Goal: Task Accomplishment & Management: Complete application form

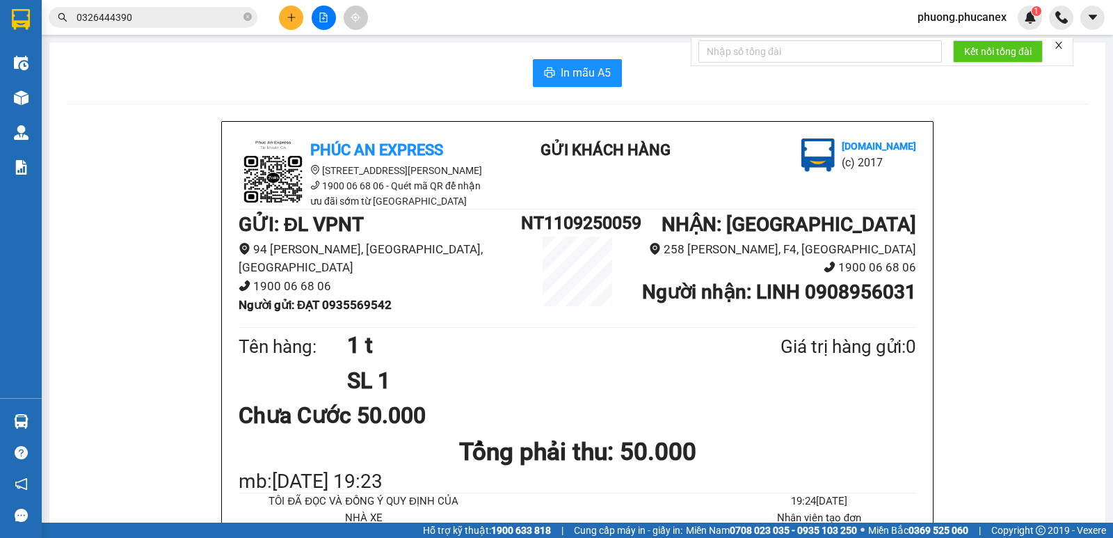
click at [292, 14] on icon "plus" at bounding box center [291, 17] width 1 height 8
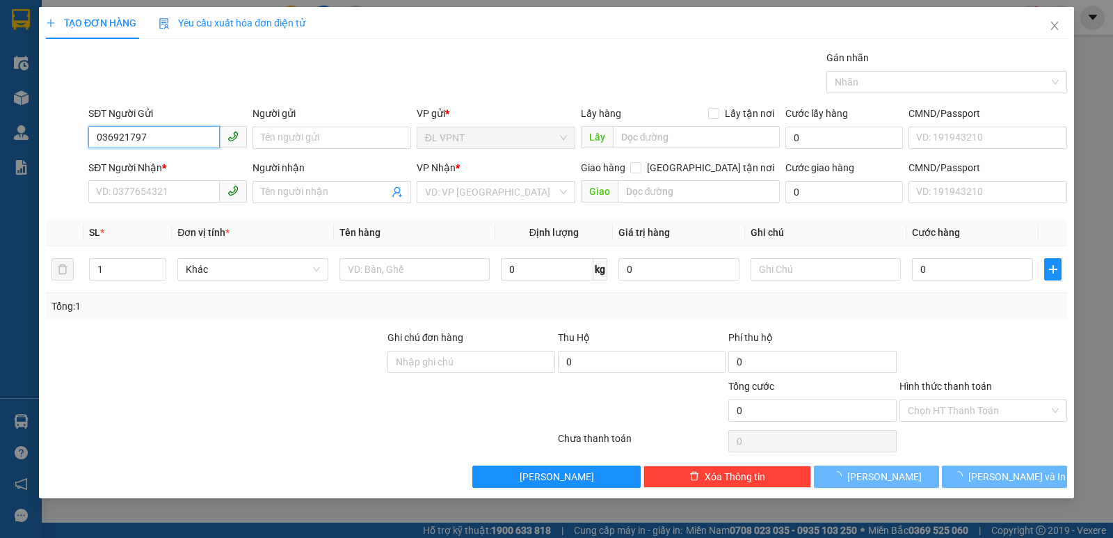
type input "0369217977"
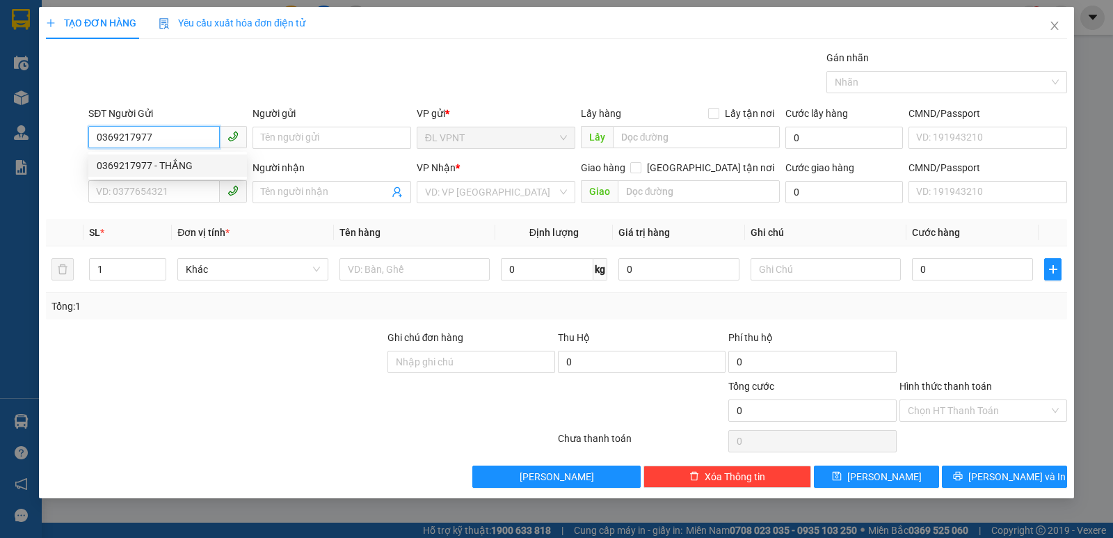
click at [191, 168] on div "0369217977 - THẮNG" at bounding box center [168, 165] width 142 height 15
type input "THẮNG"
type input "0916962819"
type input "ĐĂNG TRÍ"
type input "212B/70 [PERSON_NAME], Q1"
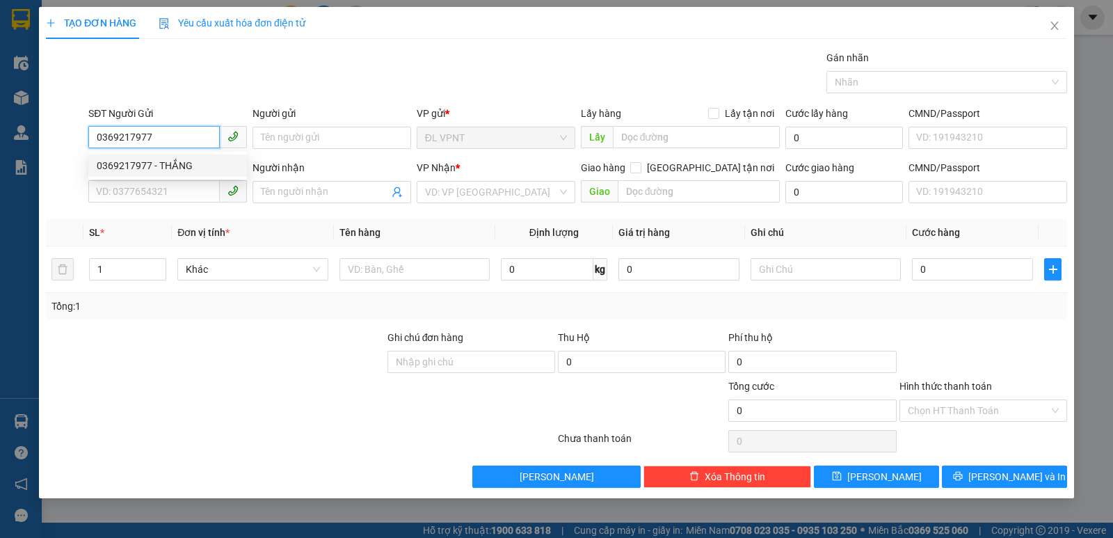
type input "50.000"
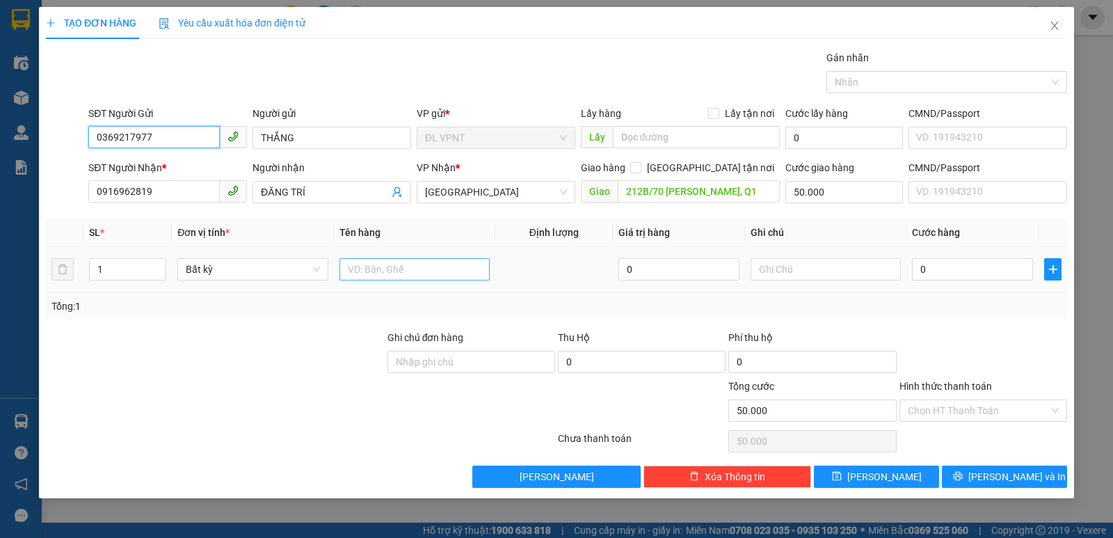
type input "0369217977"
click at [396, 271] on input "text" at bounding box center [415, 269] width 150 height 22
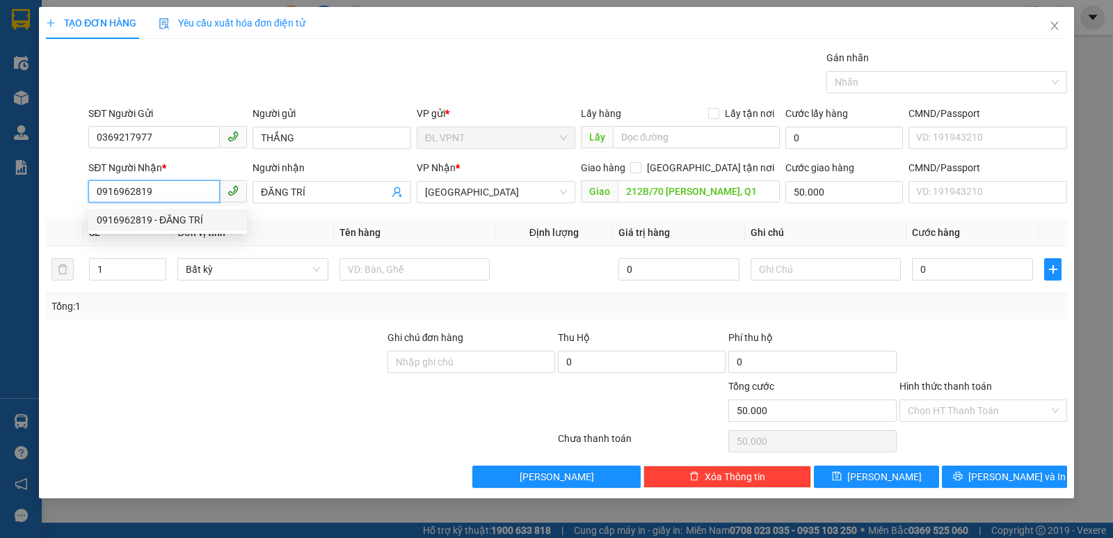
drag, startPoint x: 172, startPoint y: 193, endPoint x: 58, endPoint y: 209, distance: 115.1
click at [58, 209] on div "Transit Pickup Surcharge Ids Transit Deliver Surcharge Ids Transit Deliver Surc…" at bounding box center [556, 269] width 1021 height 438
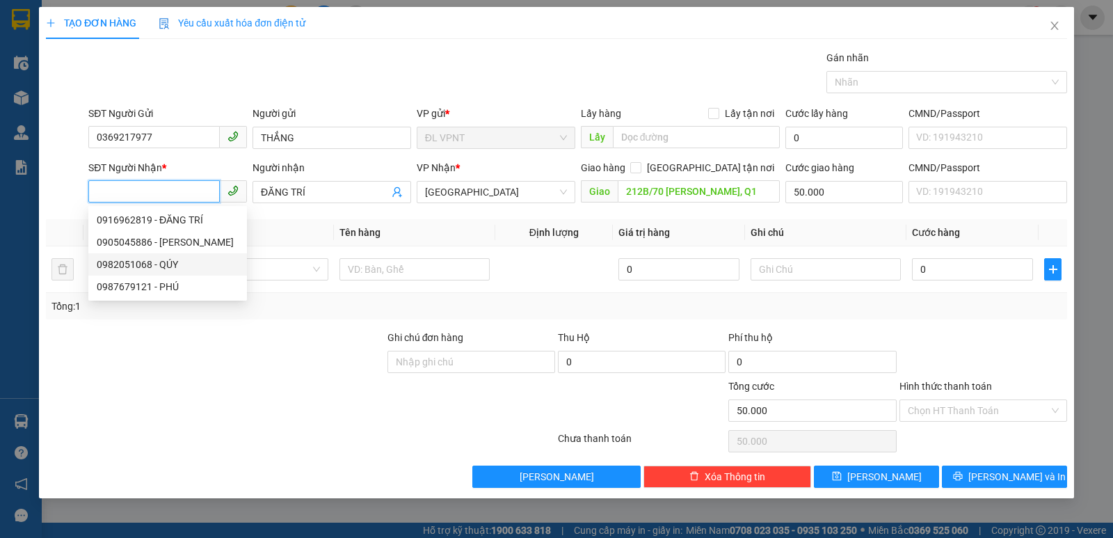
click at [172, 264] on div "0982051068 - QÚY" at bounding box center [168, 264] width 142 height 15
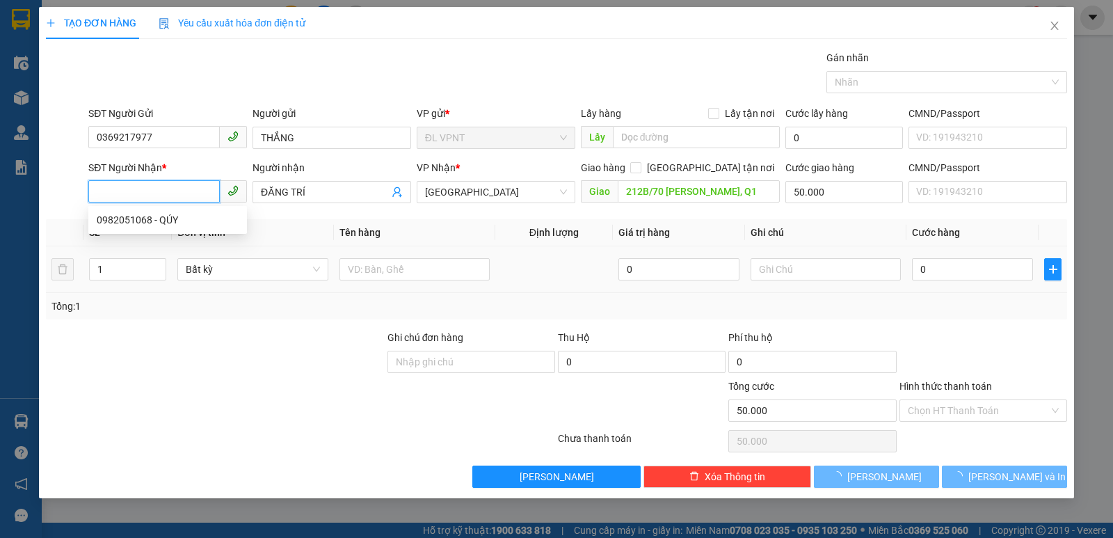
type input "0982051068"
type input "QÚY"
type input "0"
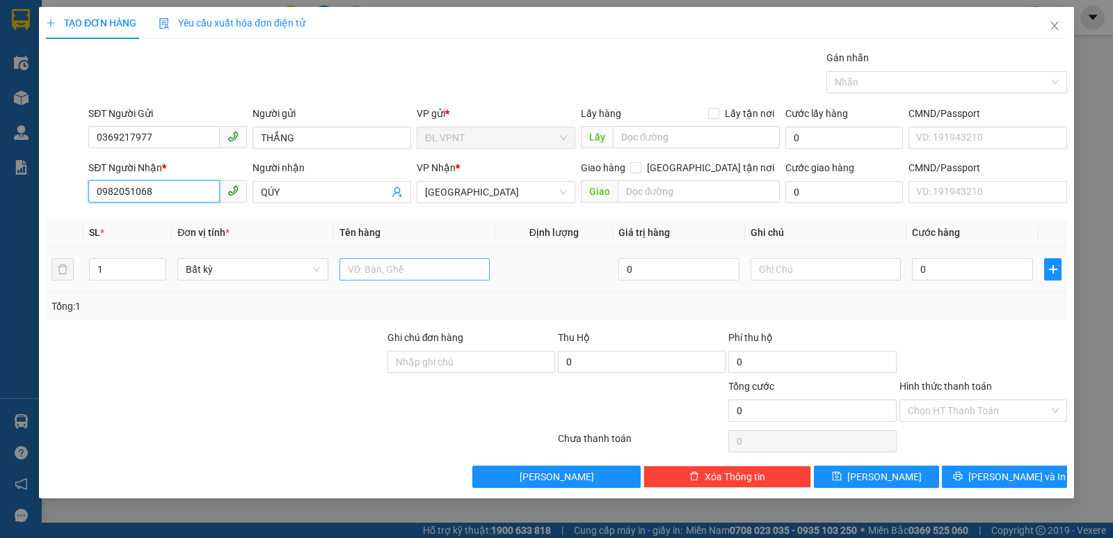
type input "0982051068"
click at [387, 271] on input "text" at bounding box center [415, 269] width 150 height 22
type input "1 T"
click at [958, 271] on input "0" at bounding box center [972, 269] width 121 height 22
type input "3"
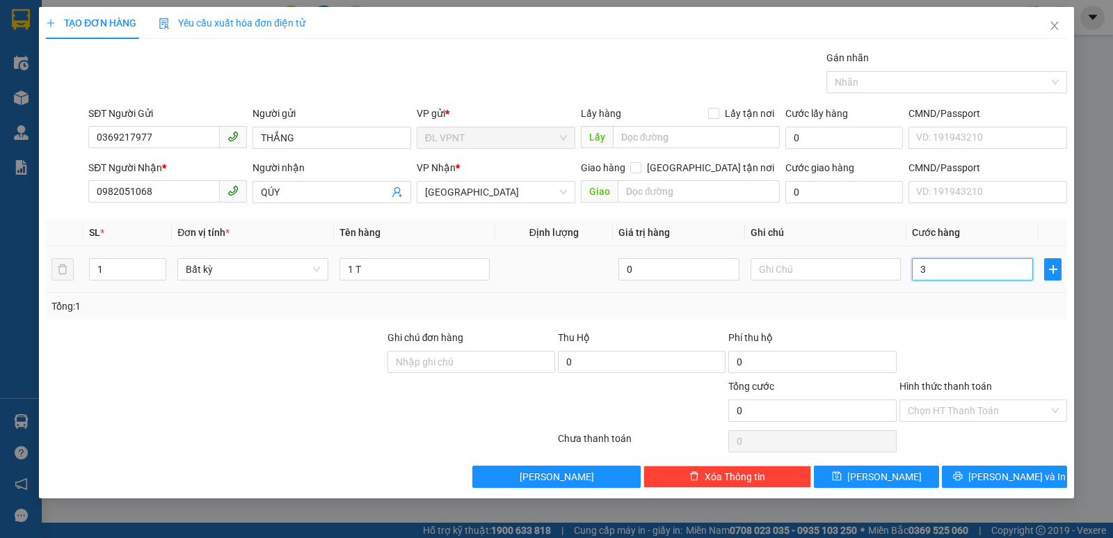
type input "3"
type input "30"
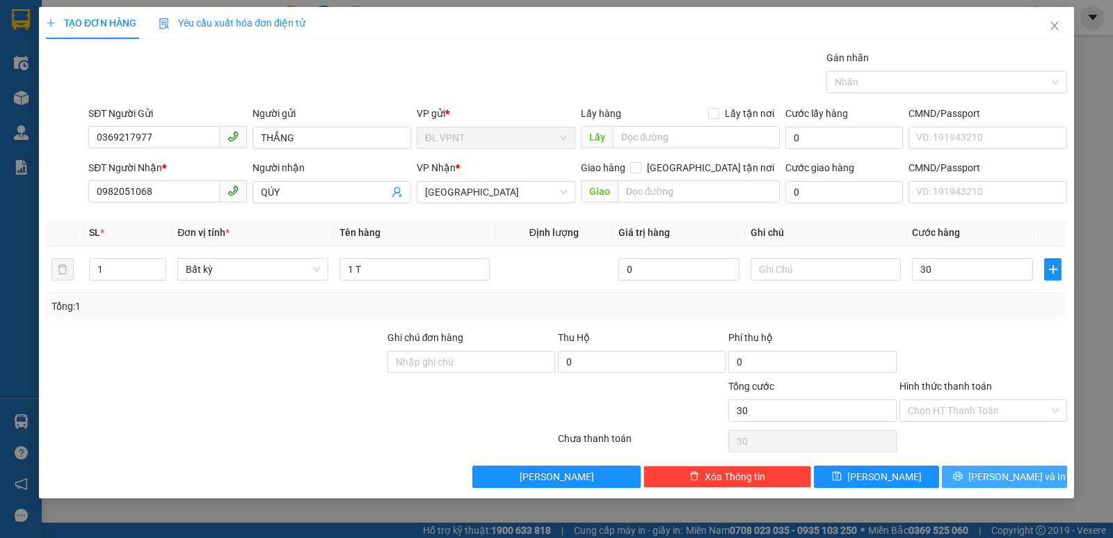
drag, startPoint x: 988, startPoint y: 477, endPoint x: 954, endPoint y: 453, distance: 41.5
click at [989, 476] on button "[PERSON_NAME] và In" at bounding box center [1004, 476] width 125 height 22
type input "30.000"
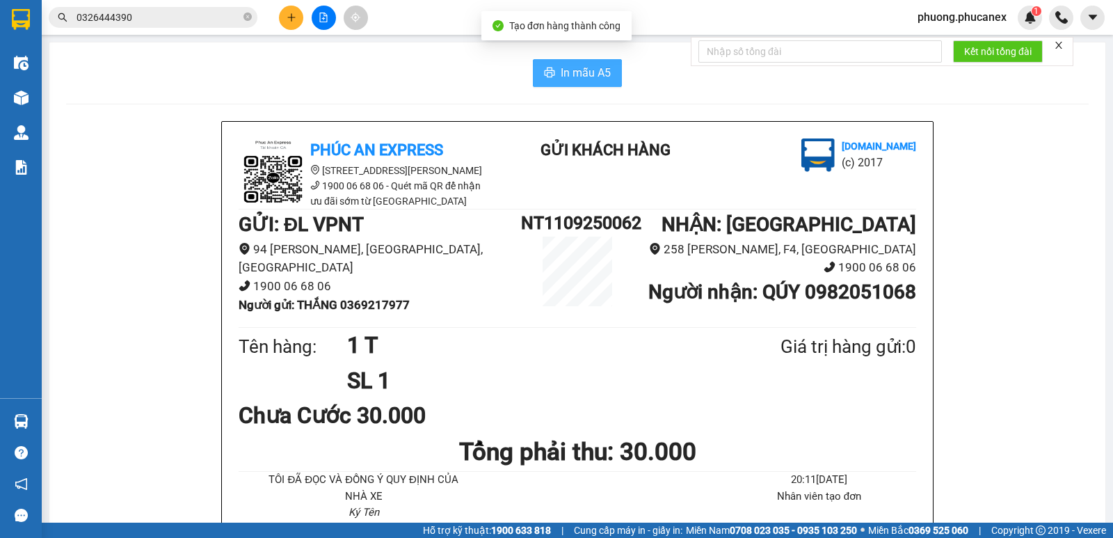
click at [572, 70] on span "In mẫu A5" at bounding box center [586, 72] width 50 height 17
click at [289, 7] on button at bounding box center [291, 18] width 24 height 24
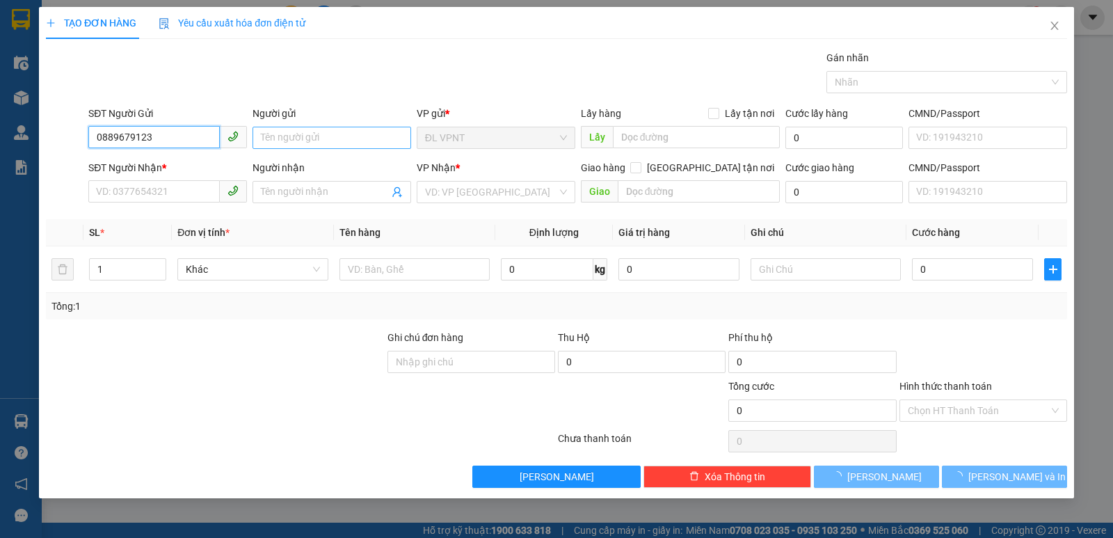
type input "0889679123"
click at [300, 143] on input "Người gửi" at bounding box center [332, 138] width 159 height 22
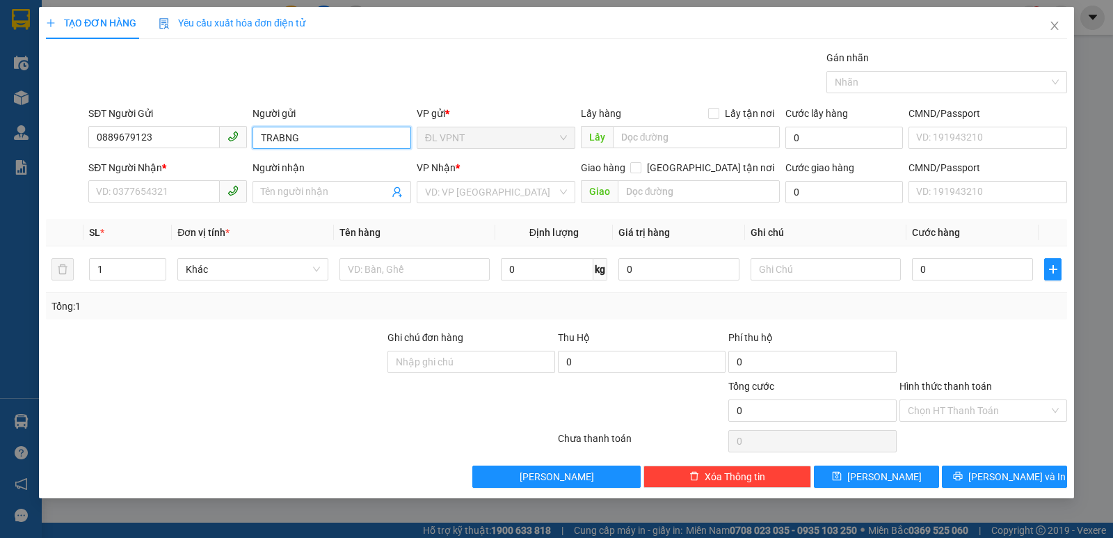
click at [284, 142] on input "TRABNG" at bounding box center [332, 138] width 159 height 22
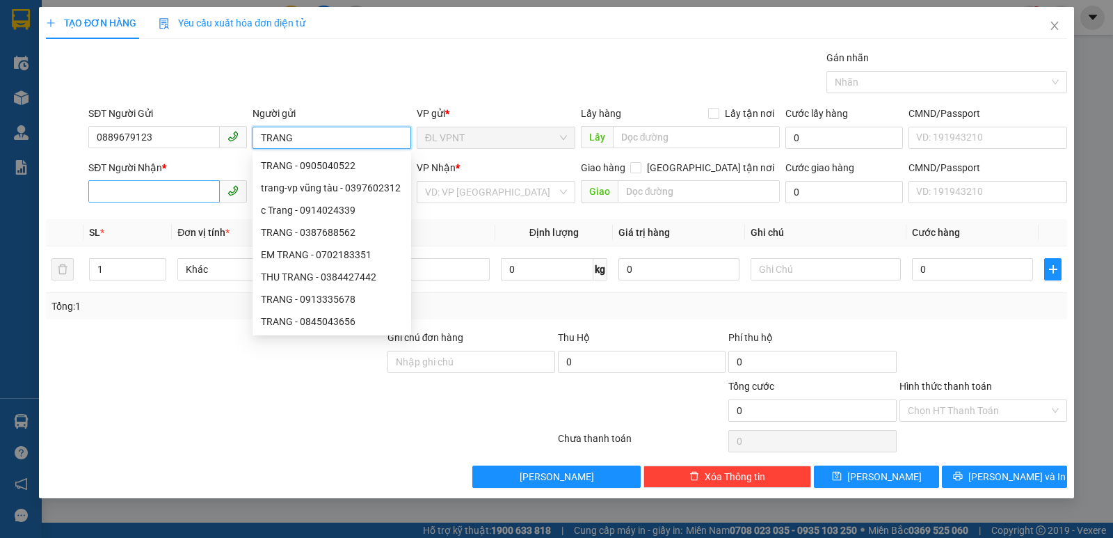
type input "TRANG"
click at [130, 191] on input "SĐT Người Nhận *" at bounding box center [153, 191] width 131 height 22
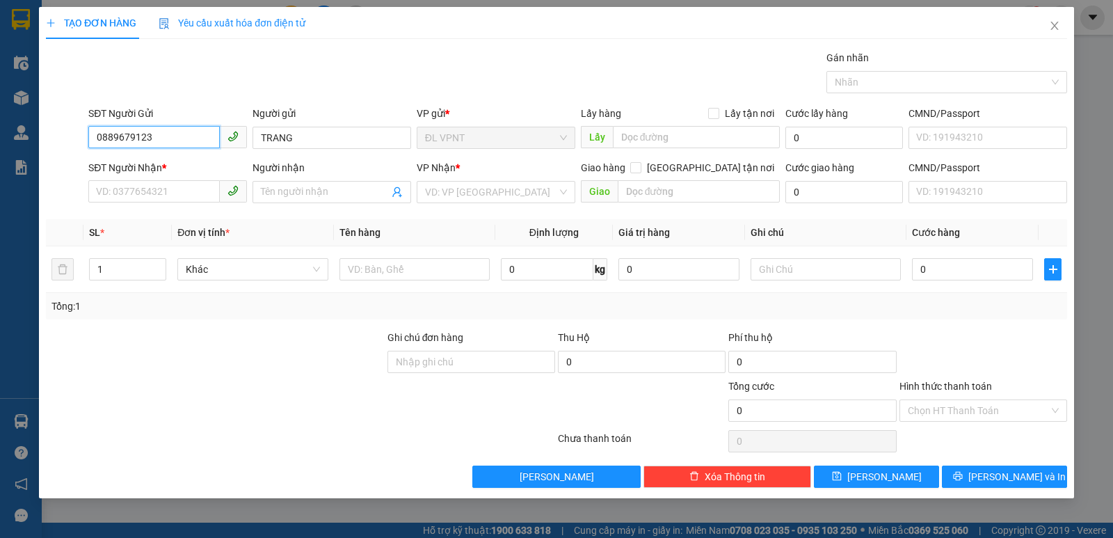
click at [132, 136] on input "0889679123" at bounding box center [153, 137] width 131 height 22
type input "0889678123"
click at [176, 167] on div "0889678123 - trang" at bounding box center [168, 165] width 142 height 15
type input "trang"
type input "0964756600"
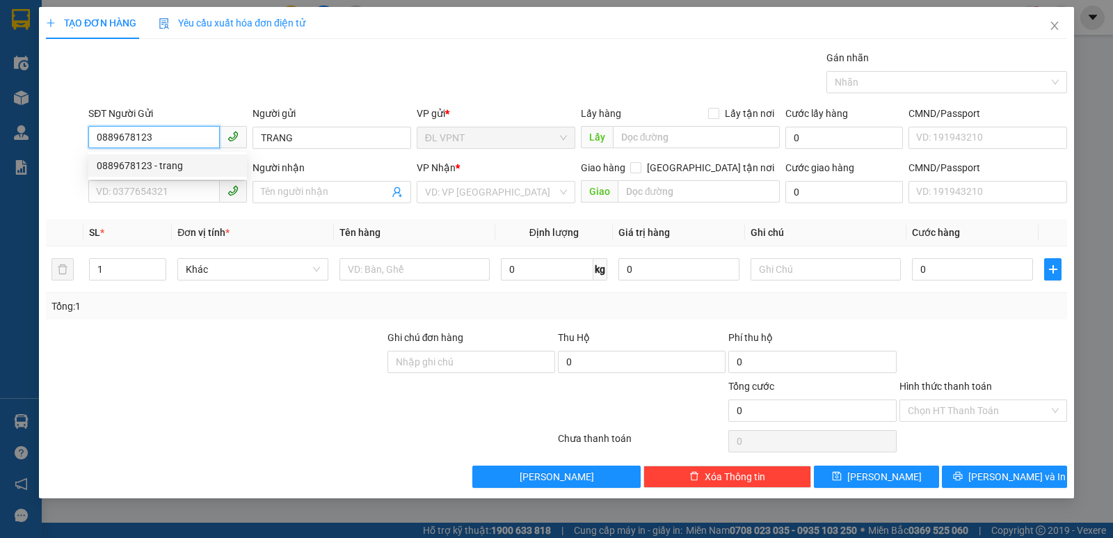
type input "phin"
type input "0889678123"
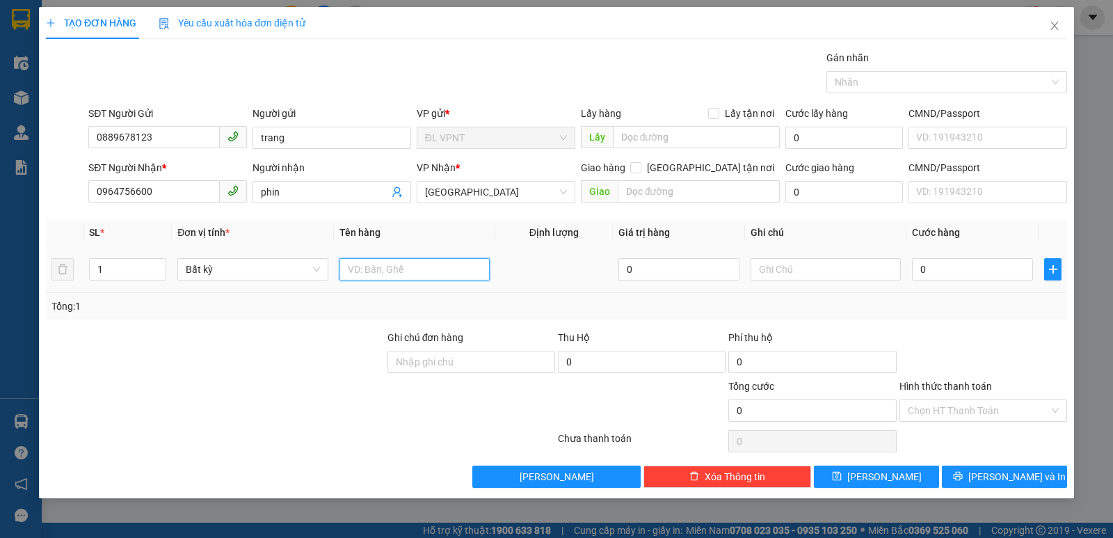
drag, startPoint x: 361, startPoint y: 272, endPoint x: 337, endPoint y: 272, distance: 24.4
click at [359, 272] on input "text" at bounding box center [415, 269] width 150 height 22
paste input "ÚI"
paste input "Đ"
paste input "Ỏ"
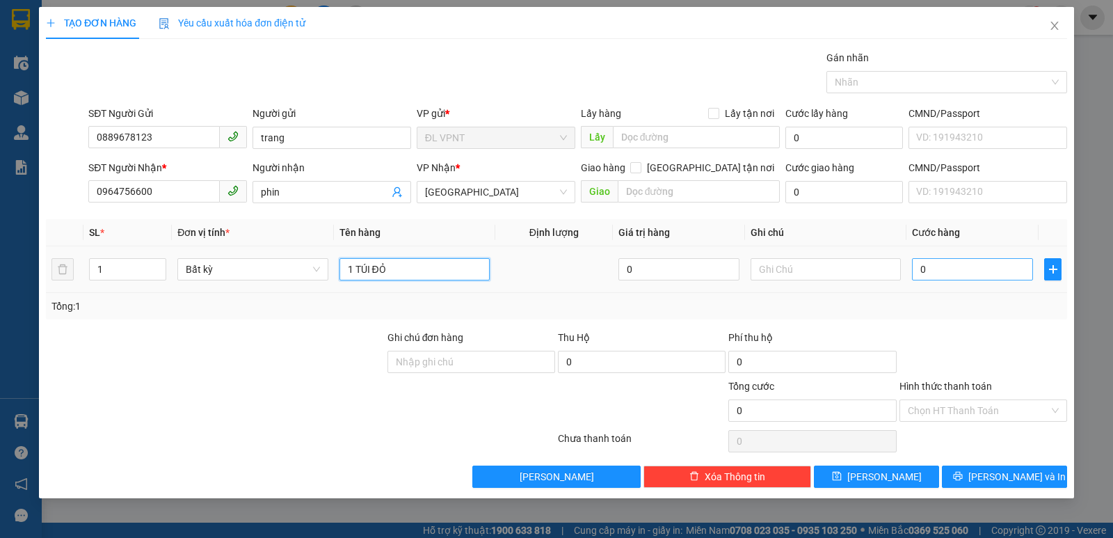
type input "1 TÚI ĐỎ"
click at [984, 268] on input "0" at bounding box center [972, 269] width 121 height 22
type input "3"
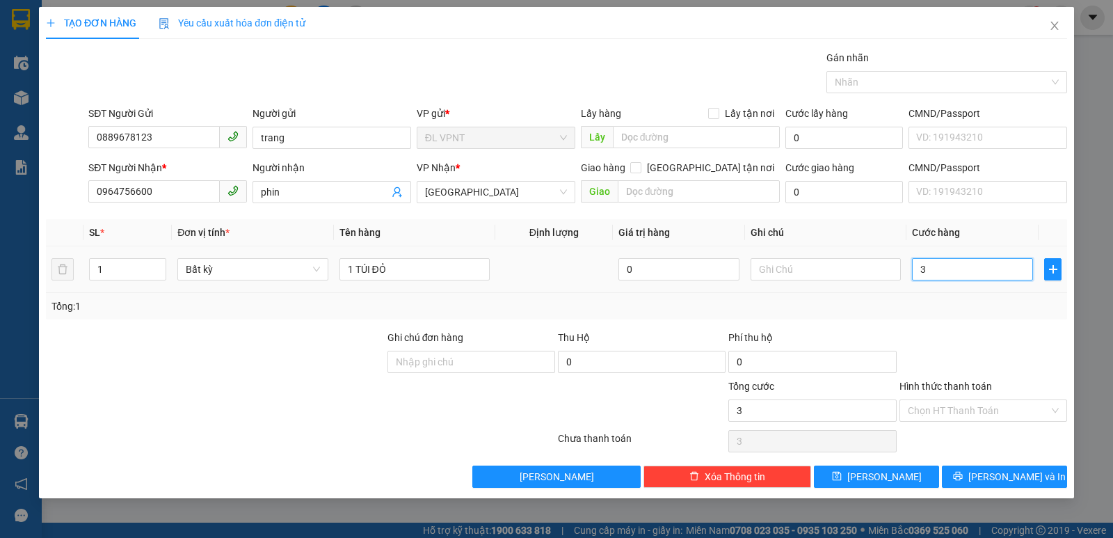
type input "30"
click at [974, 405] on input "Hình thức thanh toán" at bounding box center [978, 410] width 141 height 21
type input "30.000"
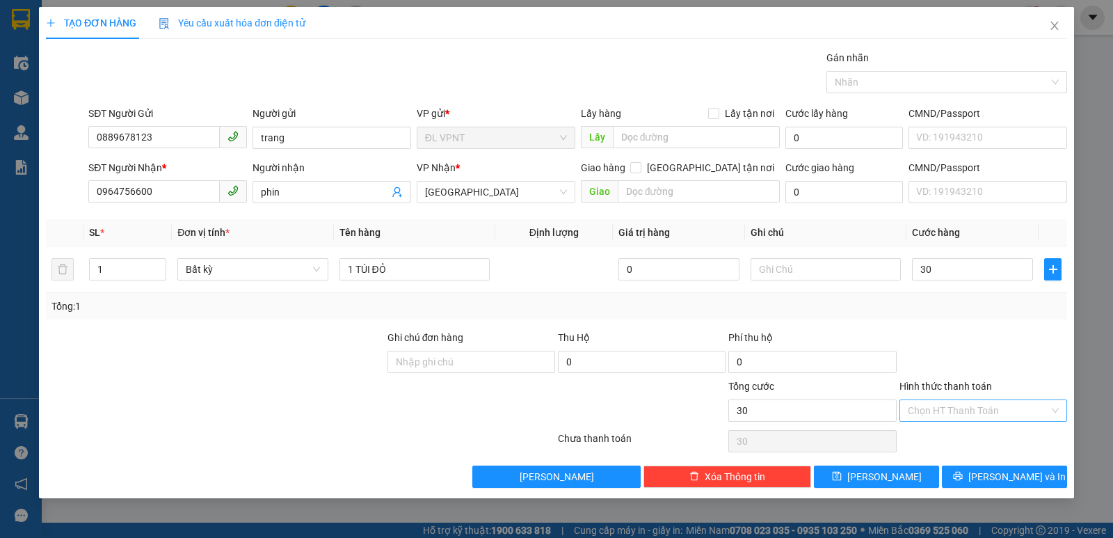
type input "30.000"
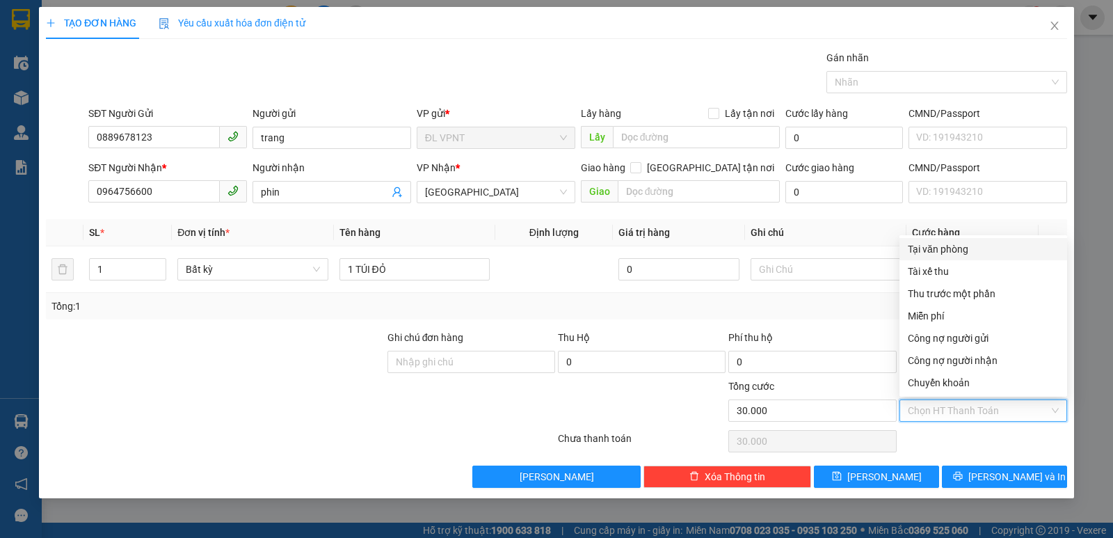
click at [951, 241] on div "Tại văn phòng" at bounding box center [983, 248] width 151 height 15
type input "0"
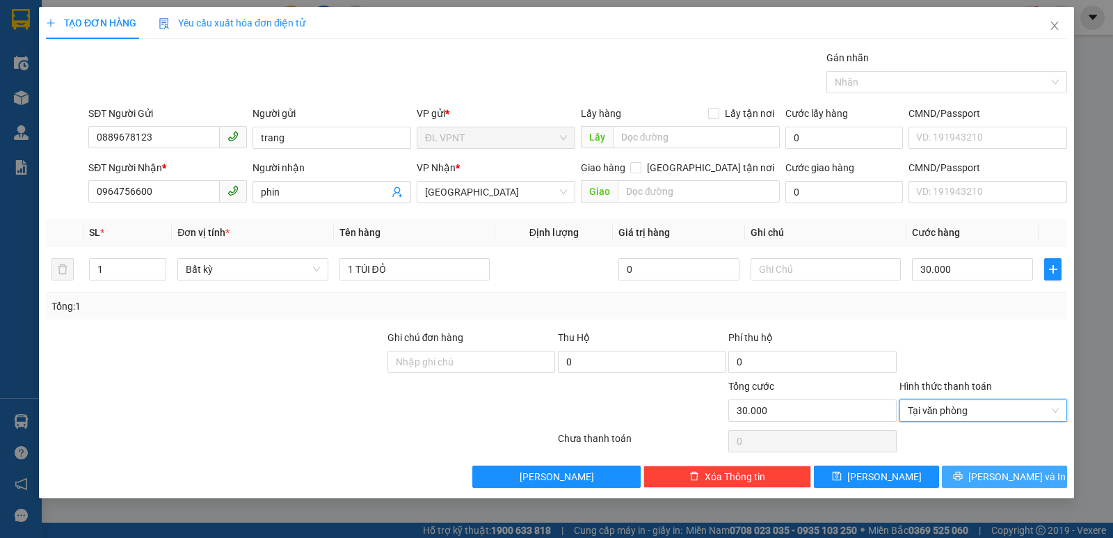
click at [1005, 471] on span "[PERSON_NAME] và In" at bounding box center [1016, 476] width 97 height 15
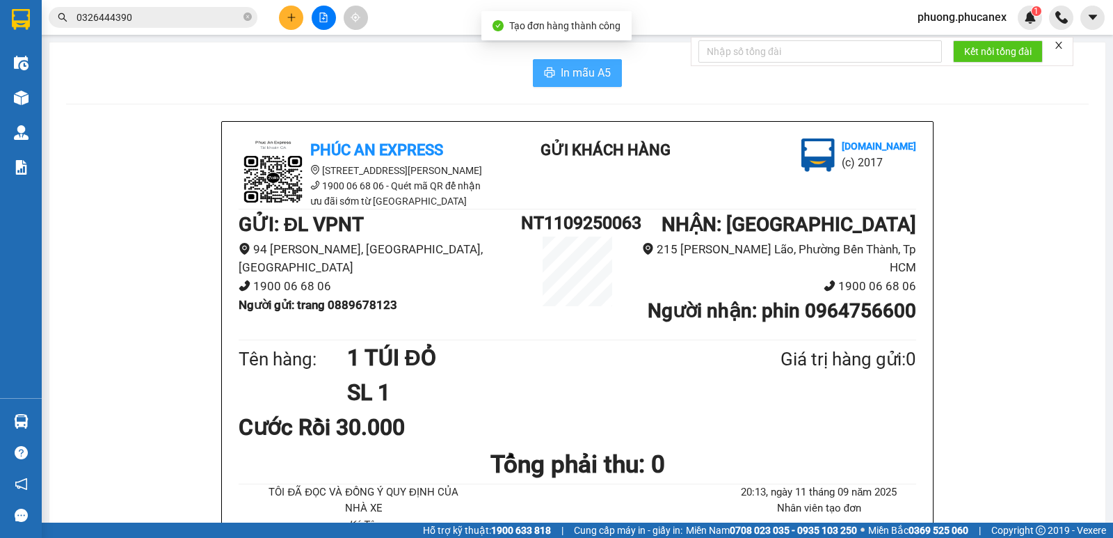
click at [603, 82] on button "In mẫu A5" at bounding box center [577, 73] width 89 height 28
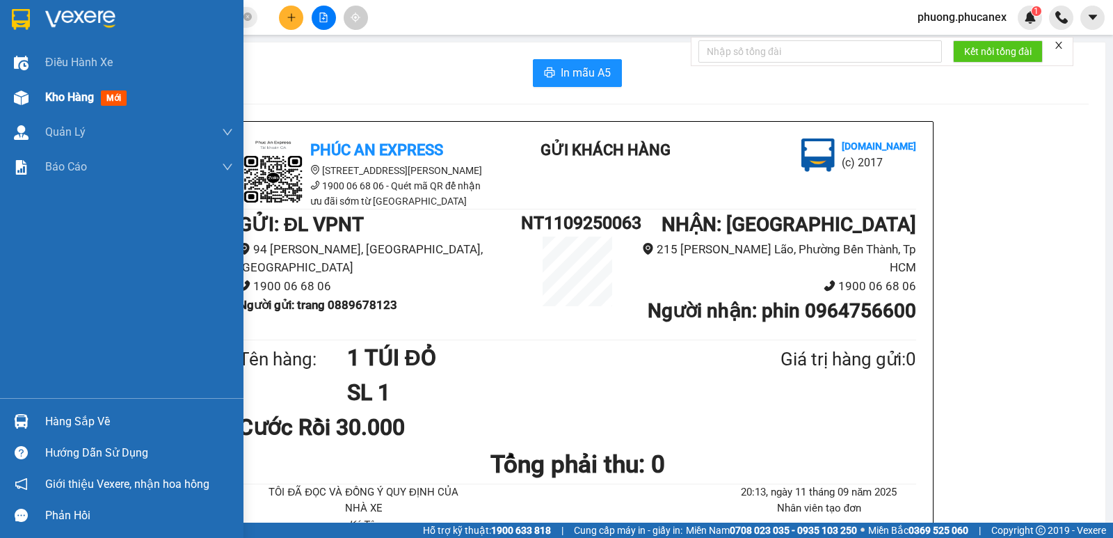
click at [72, 102] on span "Kho hàng" at bounding box center [69, 96] width 49 height 13
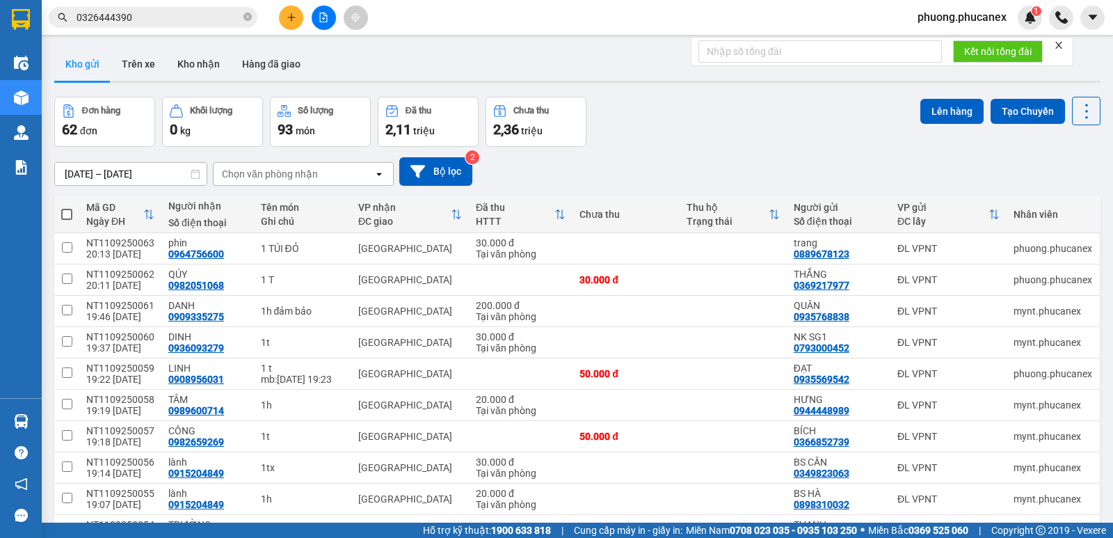
drag, startPoint x: 580, startPoint y: 47, endPoint x: 564, endPoint y: 49, distance: 16.1
click at [564, 49] on div "Kho gửi Trên xe Kho nhận Hàng đã giao" at bounding box center [577, 65] width 1046 height 37
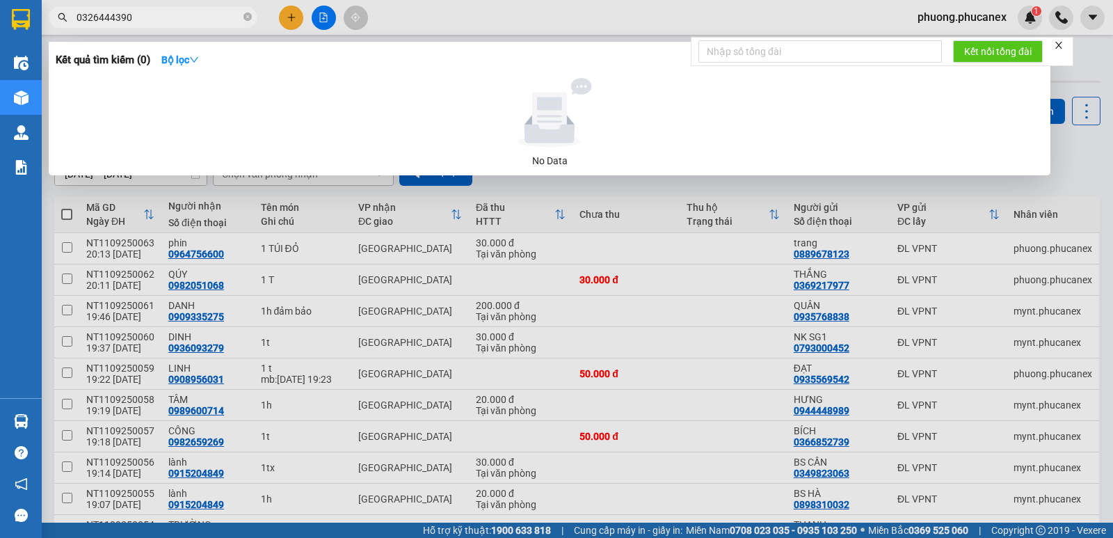
click at [139, 12] on input "0326444390" at bounding box center [159, 17] width 164 height 15
drag, startPoint x: 139, startPoint y: 12, endPoint x: 65, endPoint y: 21, distance: 75.0
click at [65, 21] on div "0326444390" at bounding box center [135, 17] width 271 height 21
type input "D"
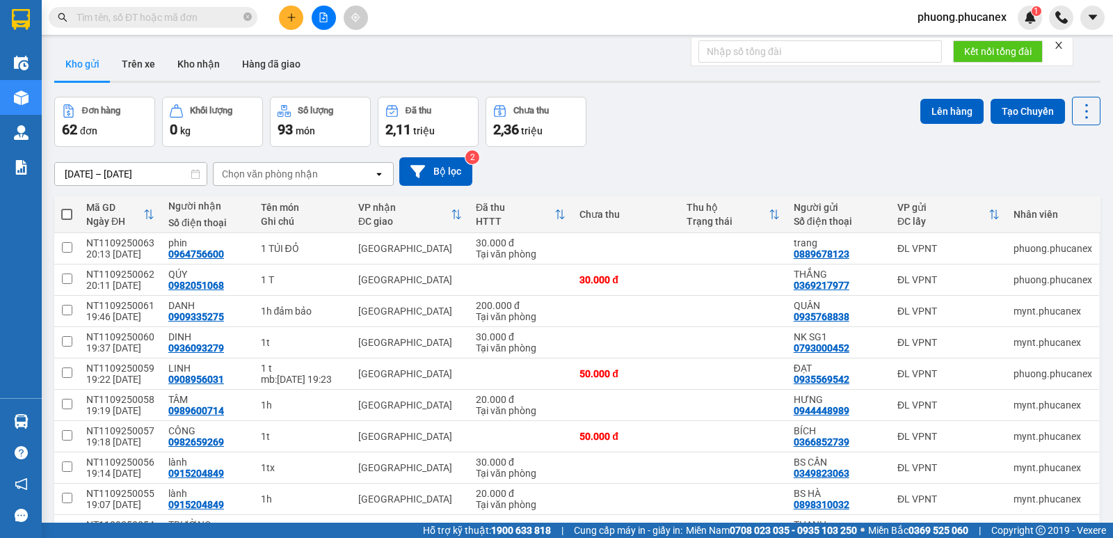
paste input "Đ"
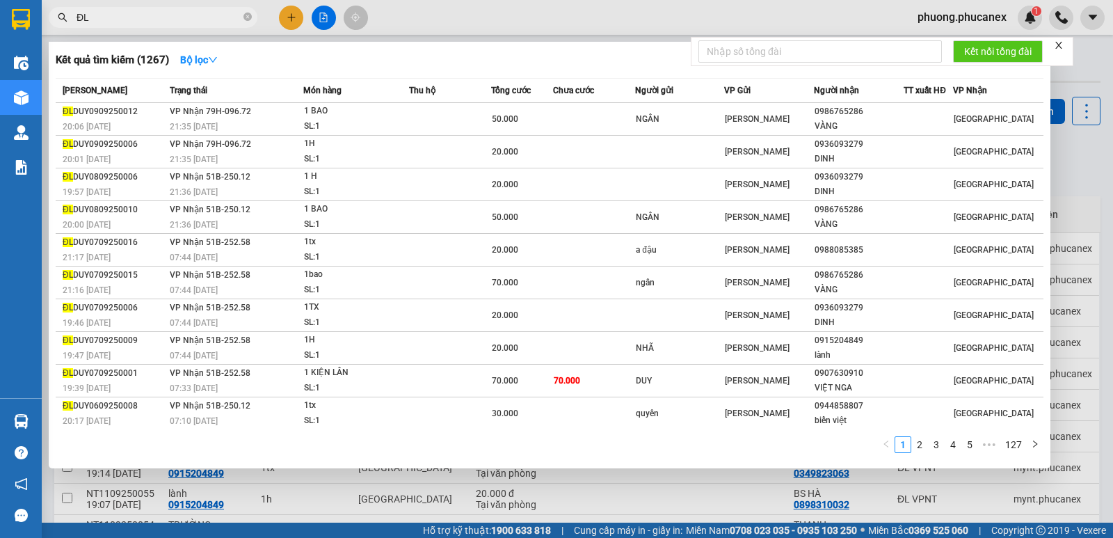
type input "Đ"
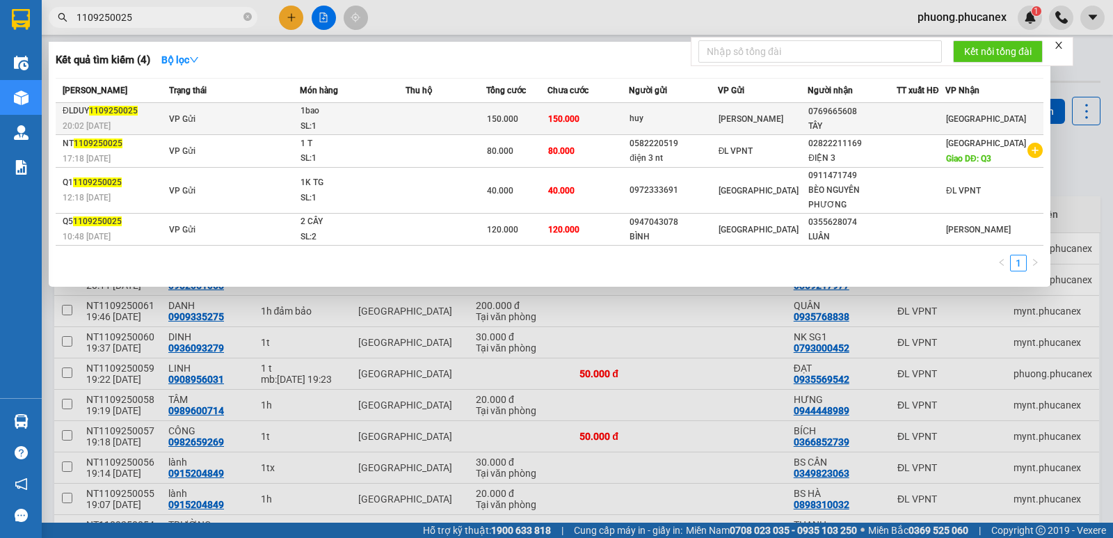
type input "1109250025"
click at [816, 115] on tr "ĐLDUY 1109250025 20:02 [DATE] VP Gửi 1bao SL: 1 150.000 150.000 huy ĐL DUY 0769…" at bounding box center [550, 119] width 988 height 32
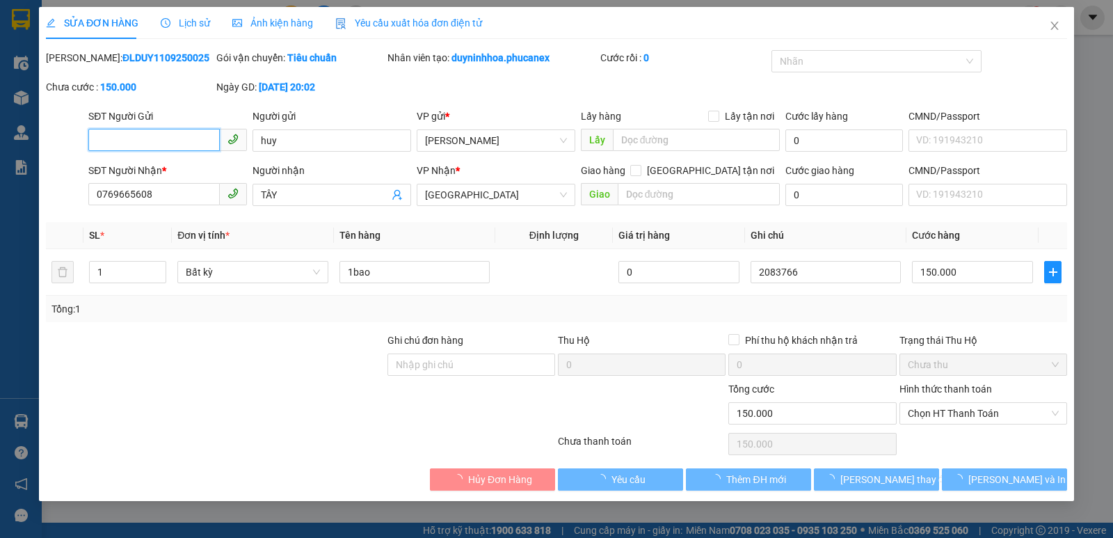
type input "huy"
type input "0769665608"
type input "TÂY"
type input "150.000"
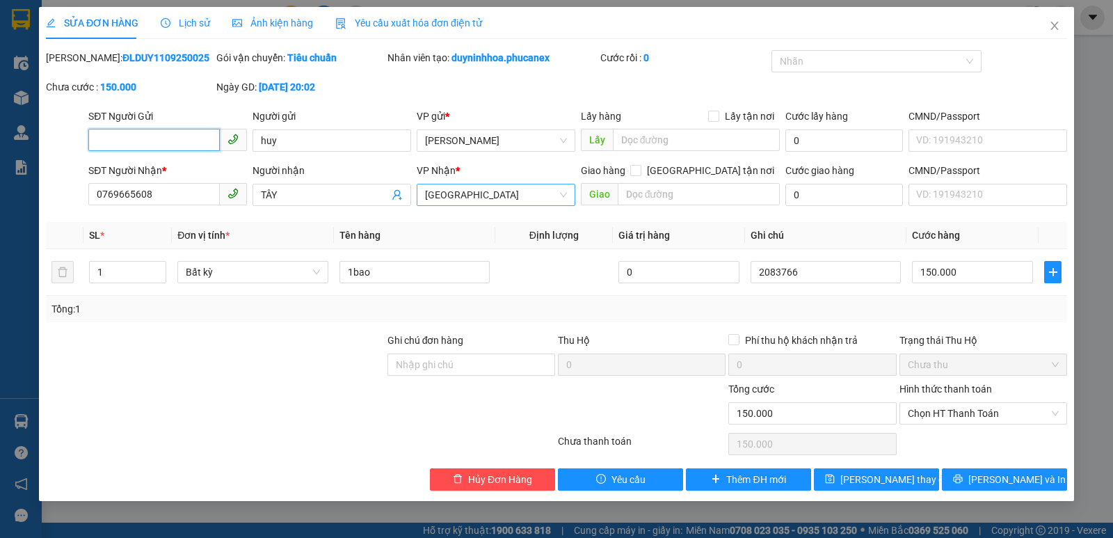
click at [497, 193] on span "[GEOGRAPHIC_DATA]" at bounding box center [496, 194] width 142 height 21
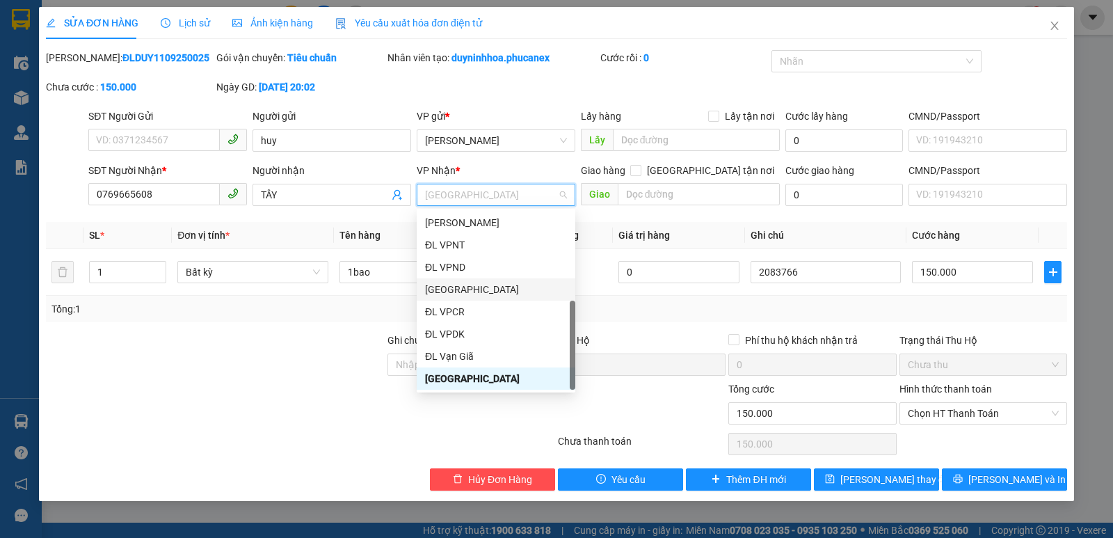
drag, startPoint x: 463, startPoint y: 293, endPoint x: 558, endPoint y: 318, distance: 98.6
click at [462, 293] on div "[GEOGRAPHIC_DATA]" at bounding box center [496, 289] width 142 height 15
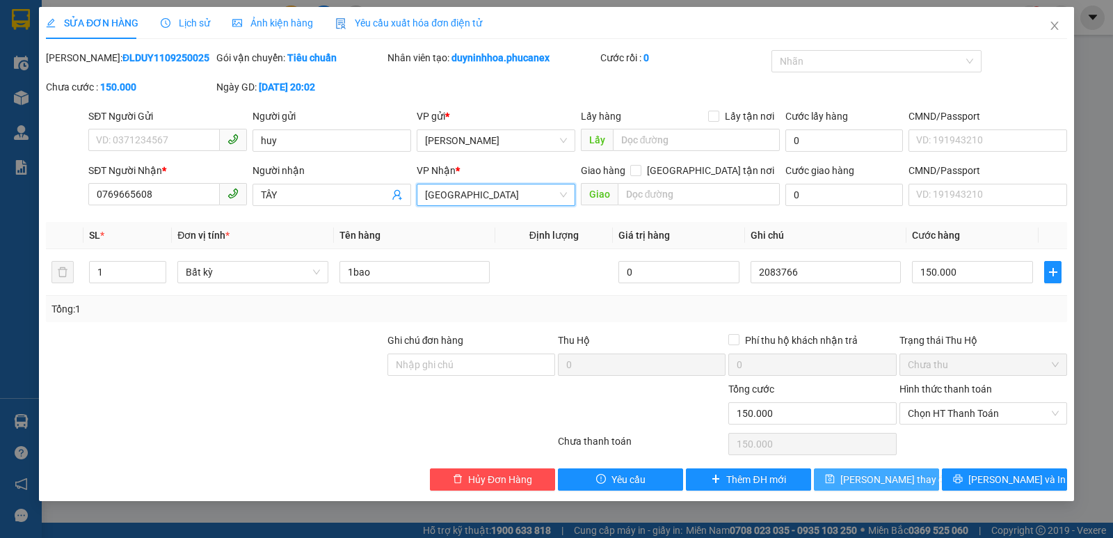
click at [898, 479] on span "[PERSON_NAME] thay đổi" at bounding box center [895, 479] width 111 height 15
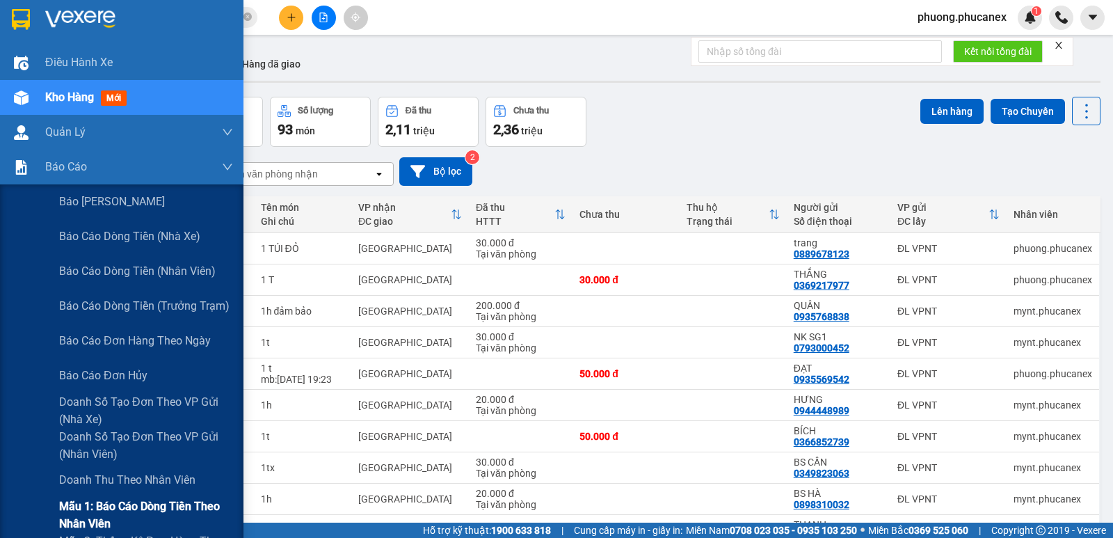
click at [131, 508] on span "Mẫu 1: Báo cáo dòng tiền theo nhân viên" at bounding box center [146, 514] width 174 height 35
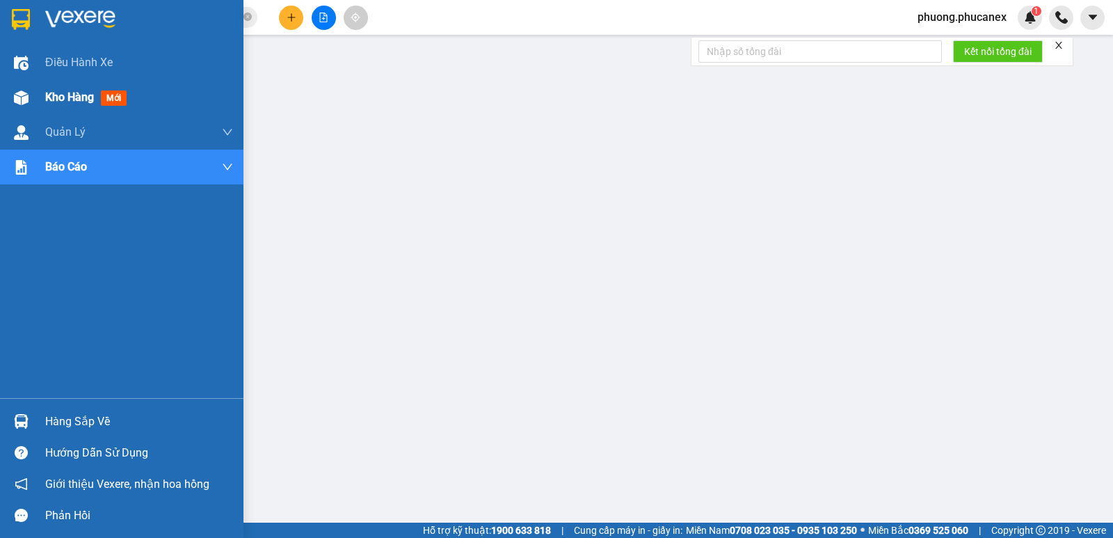
click at [89, 97] on span "Kho hàng" at bounding box center [69, 96] width 49 height 13
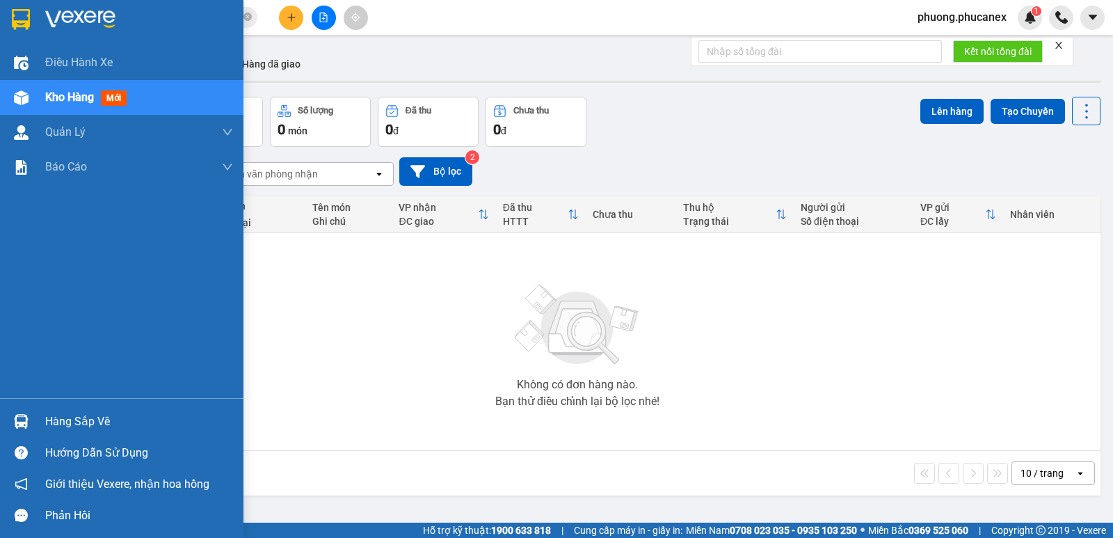
click at [73, 91] on span "Kho hàng" at bounding box center [69, 96] width 49 height 13
click at [75, 101] on span "Kho hàng" at bounding box center [69, 96] width 49 height 13
click at [88, 95] on span "Kho hàng" at bounding box center [69, 96] width 49 height 13
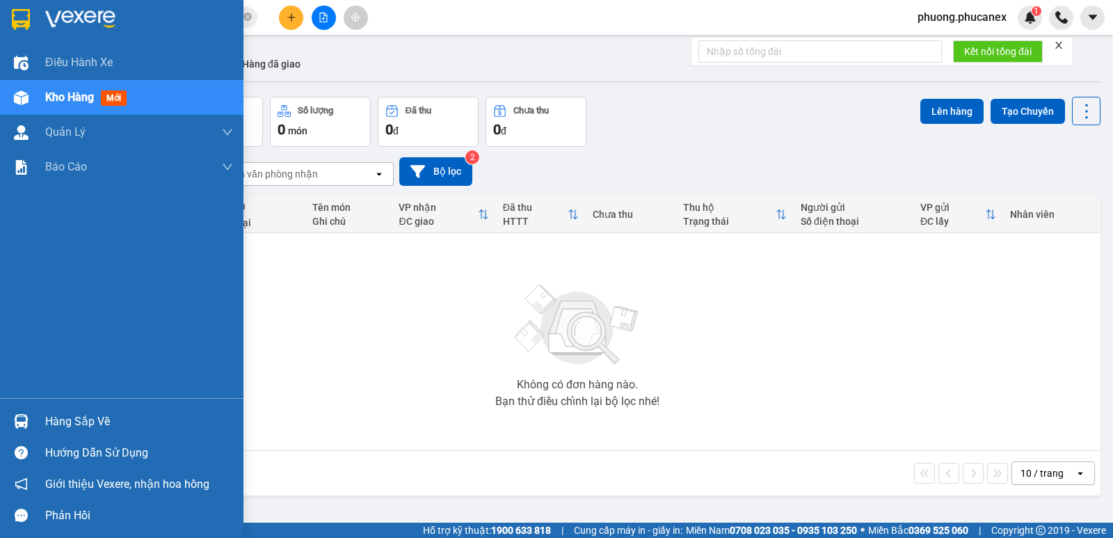
click at [88, 95] on span "Kho hàng" at bounding box center [69, 96] width 49 height 13
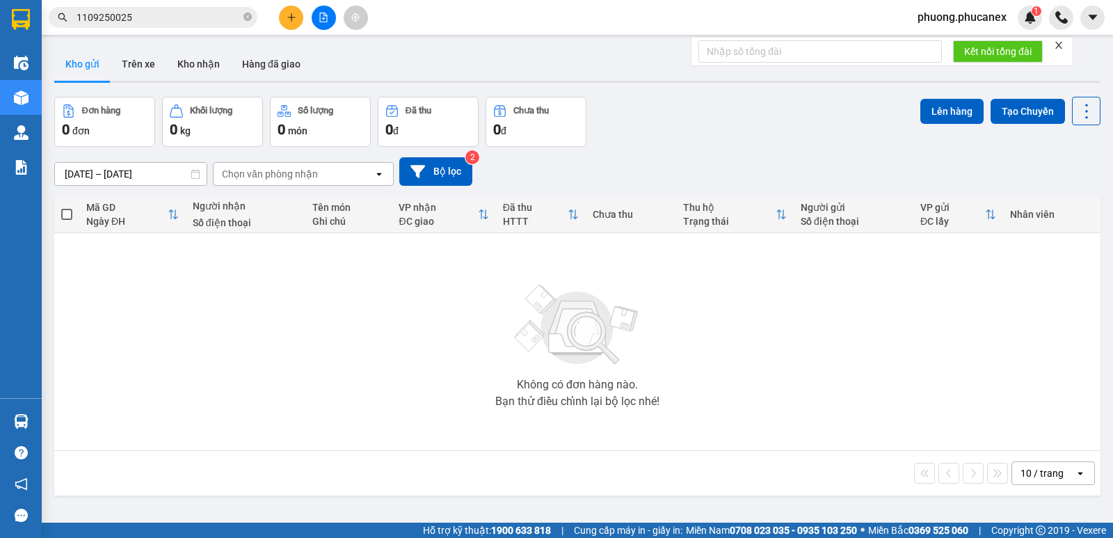
drag, startPoint x: 297, startPoint y: 326, endPoint x: 273, endPoint y: 301, distance: 34.9
click at [297, 326] on div "Không có đơn hàng nào. Bạn thử điều chỉnh lại bộ lọc nhé!" at bounding box center [577, 341] width 1033 height 209
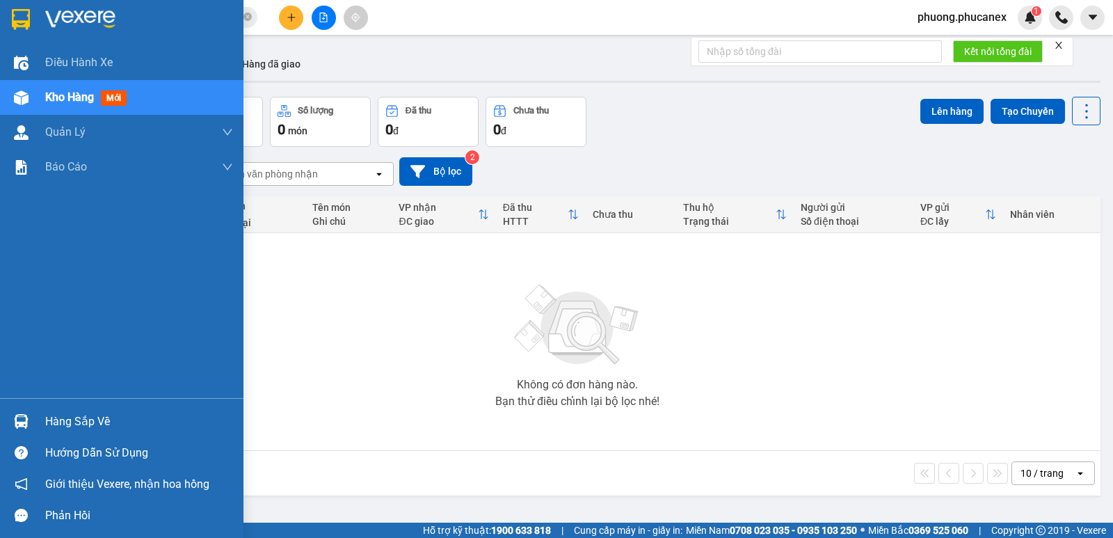
click at [58, 98] on span "Kho hàng" at bounding box center [69, 96] width 49 height 13
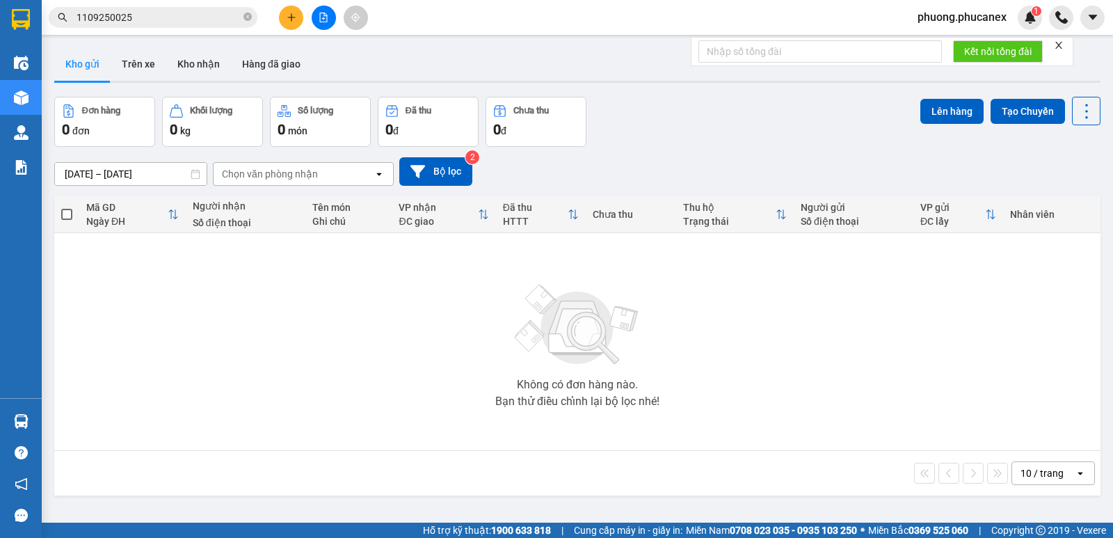
click at [323, 22] on icon "file-add" at bounding box center [324, 18] width 8 height 10
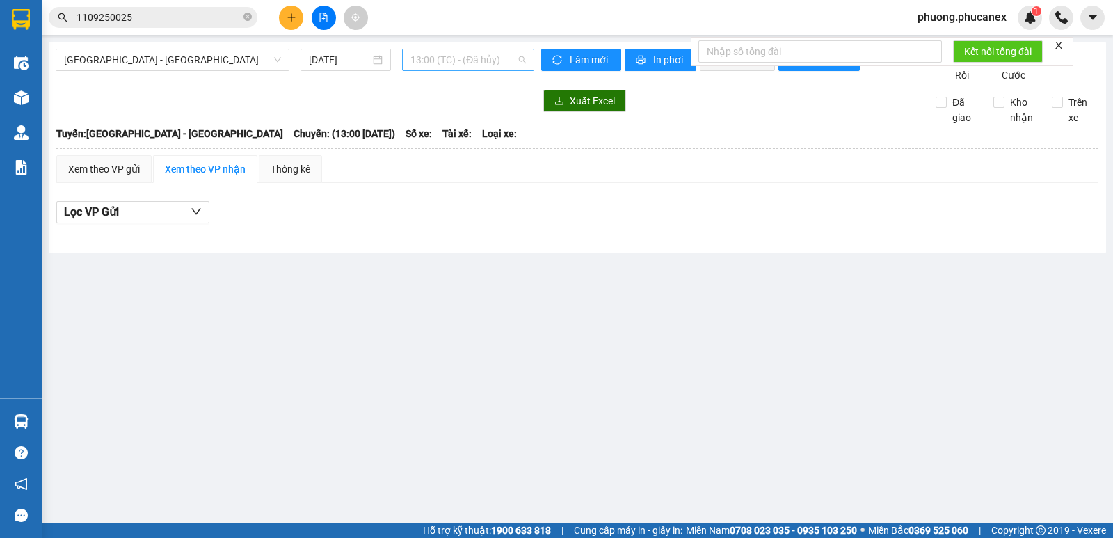
click at [461, 58] on span "13:00 (TC) - (Đã hủy)" at bounding box center [467, 59] width 115 height 21
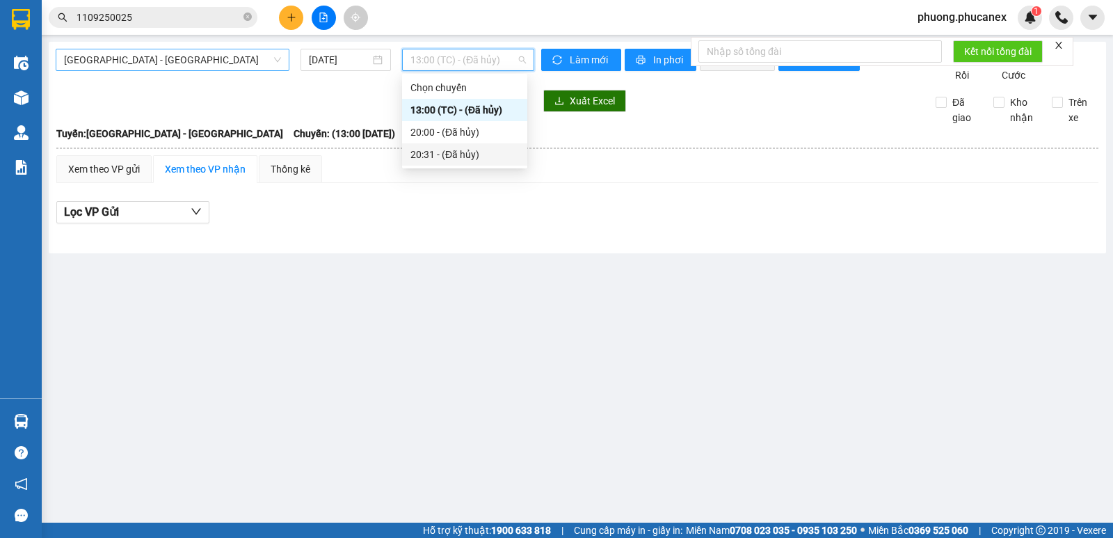
click at [202, 59] on span "[GEOGRAPHIC_DATA] - [GEOGRAPHIC_DATA]" at bounding box center [172, 59] width 217 height 21
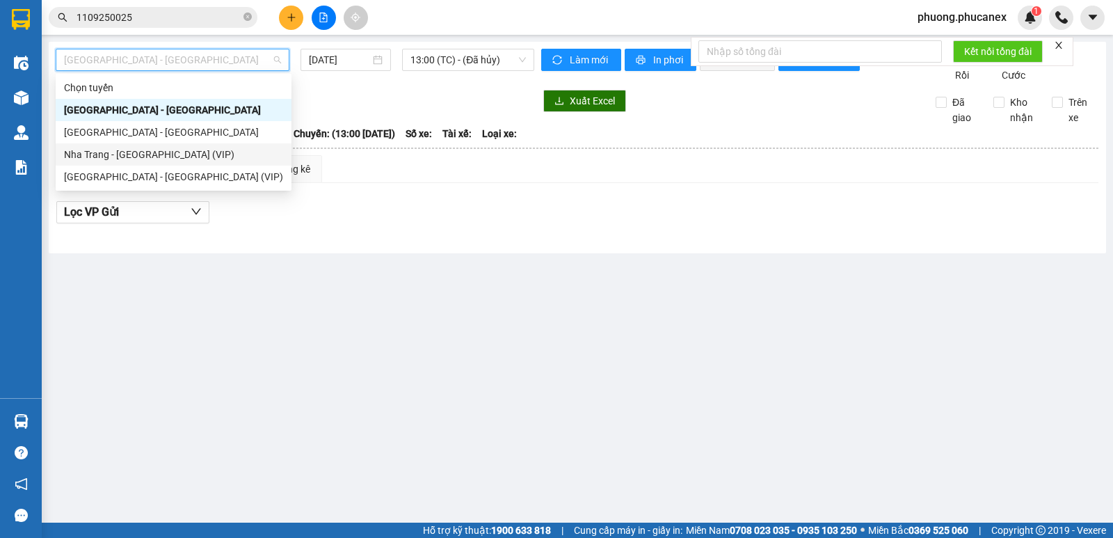
click at [166, 152] on div "Nha Trang - [GEOGRAPHIC_DATA] (VIP)" at bounding box center [173, 154] width 219 height 15
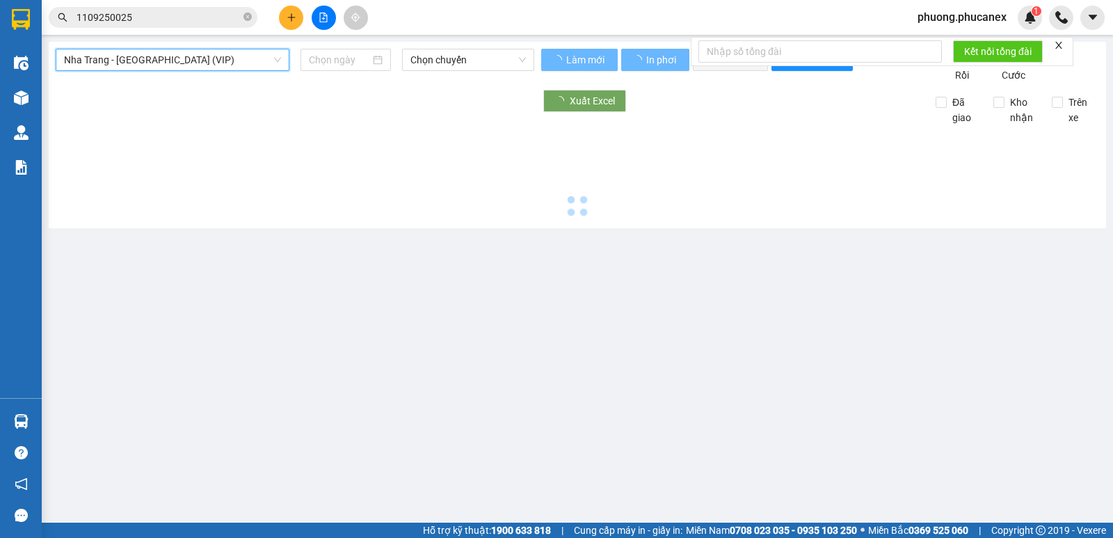
type input "[DATE]"
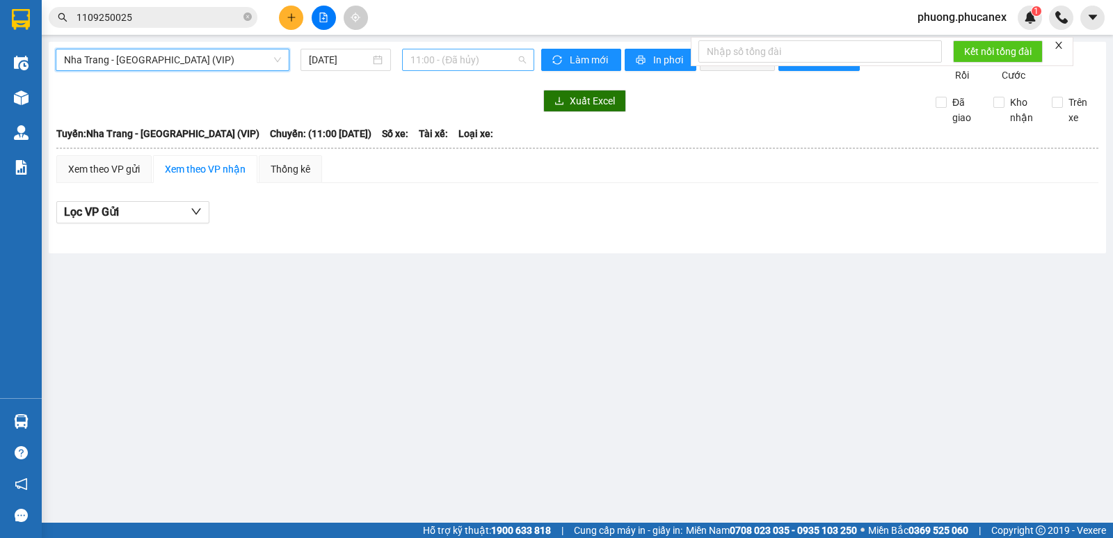
click at [486, 55] on span "11:00 - (Đã hủy)" at bounding box center [467, 59] width 115 height 21
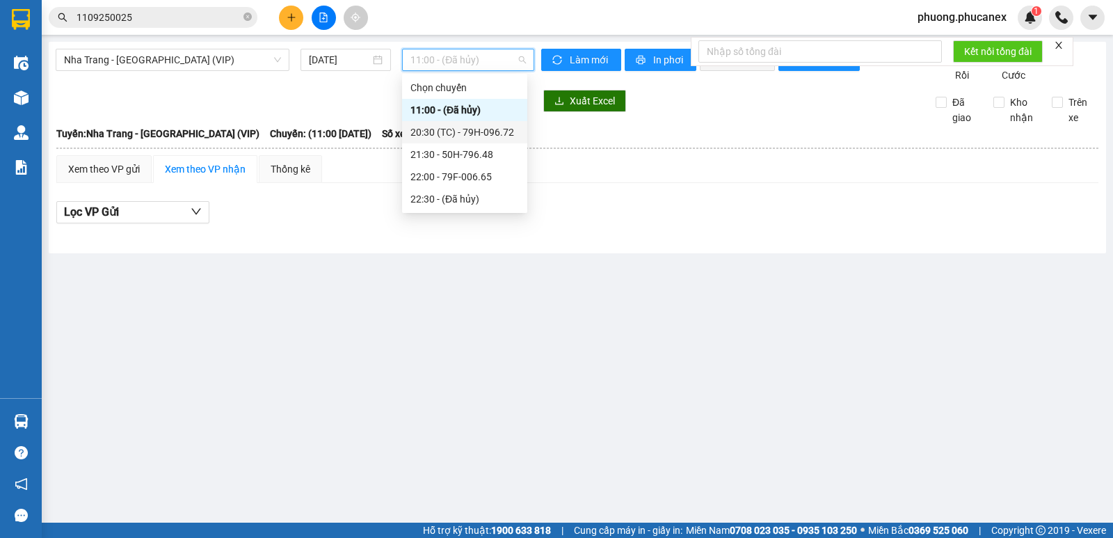
click at [468, 134] on div "20:30 (TC) - 79H-096.72" at bounding box center [464, 132] width 109 height 15
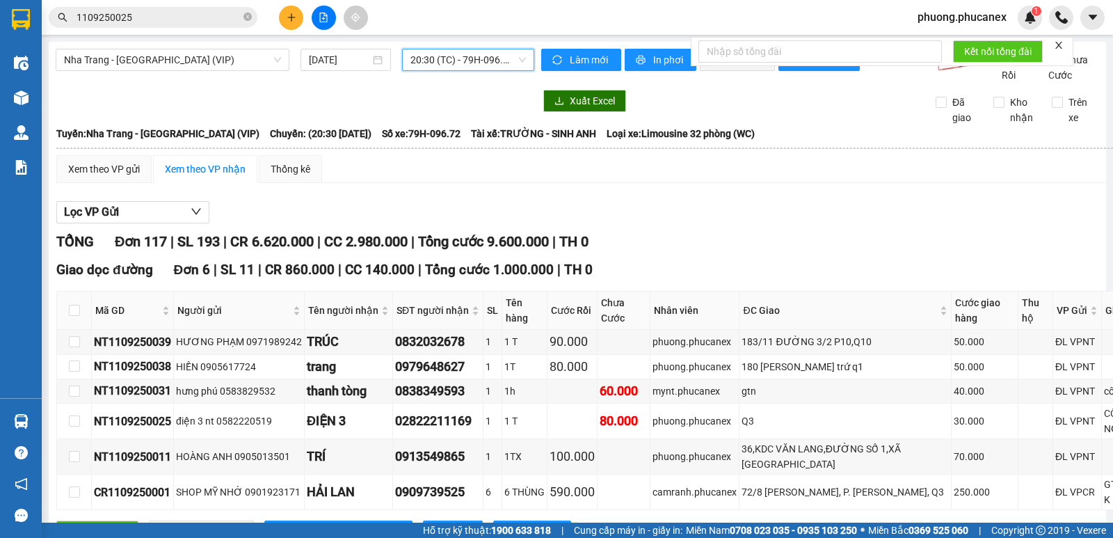
scroll to position [70, 0]
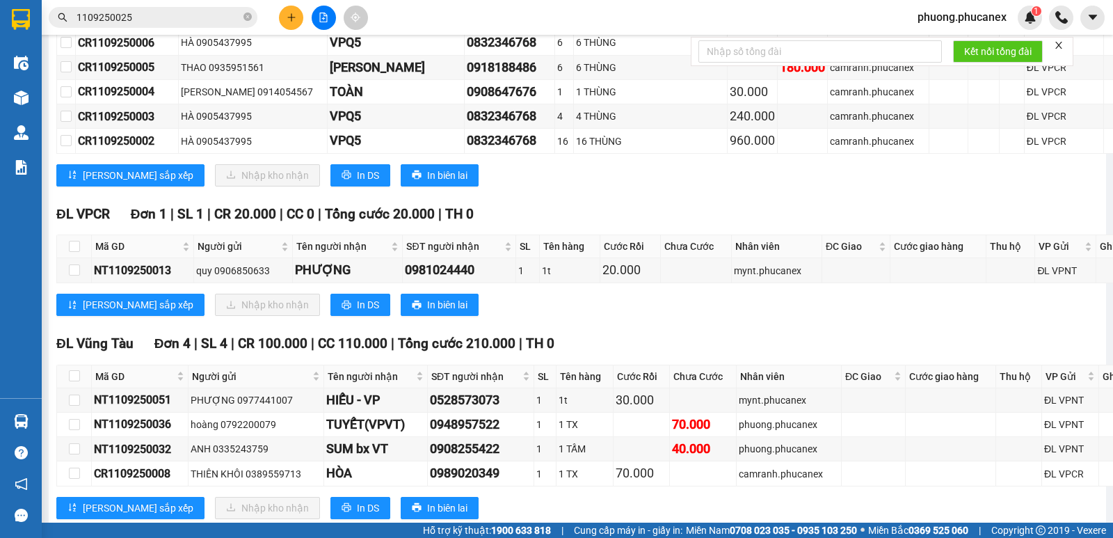
scroll to position [2880, 0]
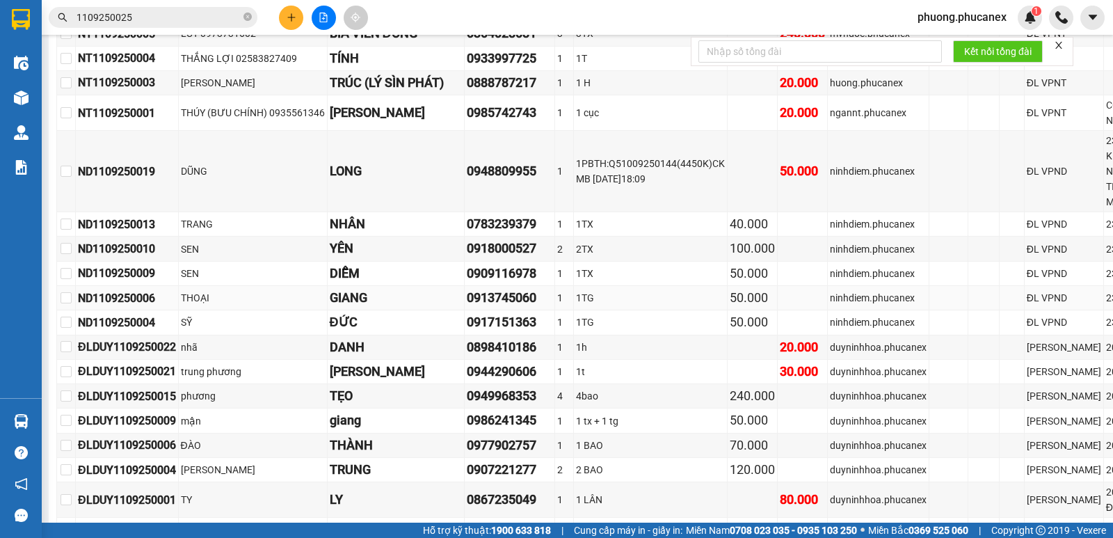
click at [319, 290] on div "THOẠI" at bounding box center [253, 297] width 144 height 15
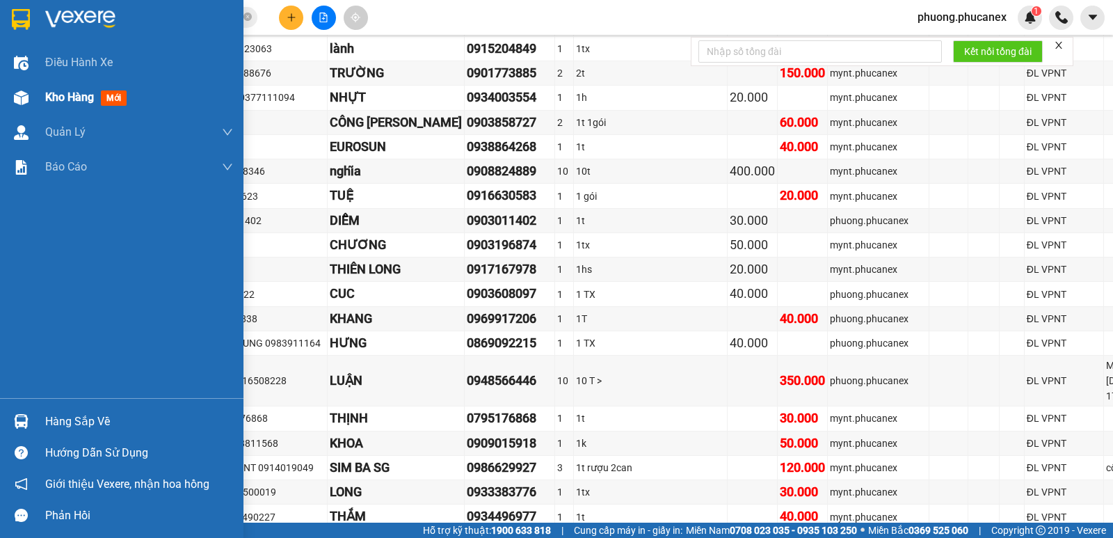
click at [63, 98] on span "Kho hàng" at bounding box center [69, 96] width 49 height 13
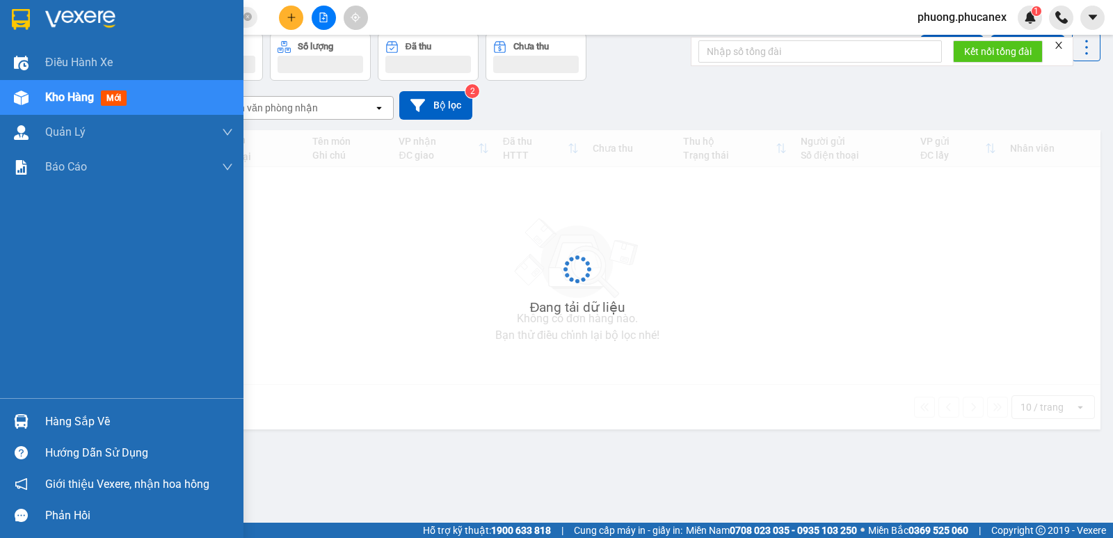
scroll to position [64, 0]
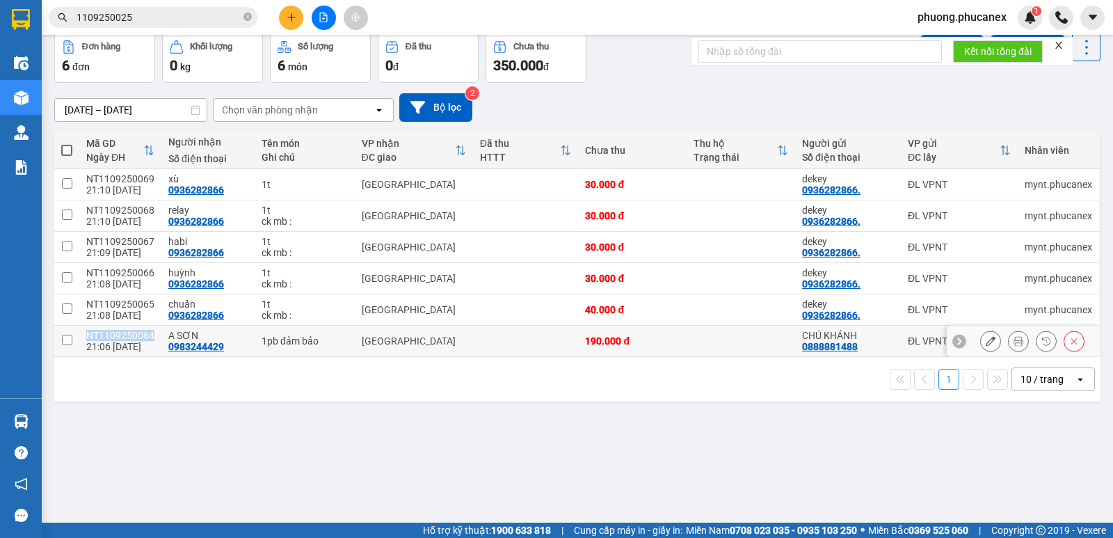
drag, startPoint x: 152, startPoint y: 337, endPoint x: 88, endPoint y: 337, distance: 64.7
click at [88, 337] on td "NT1109250064 21:06 [DATE]" at bounding box center [120, 341] width 82 height 31
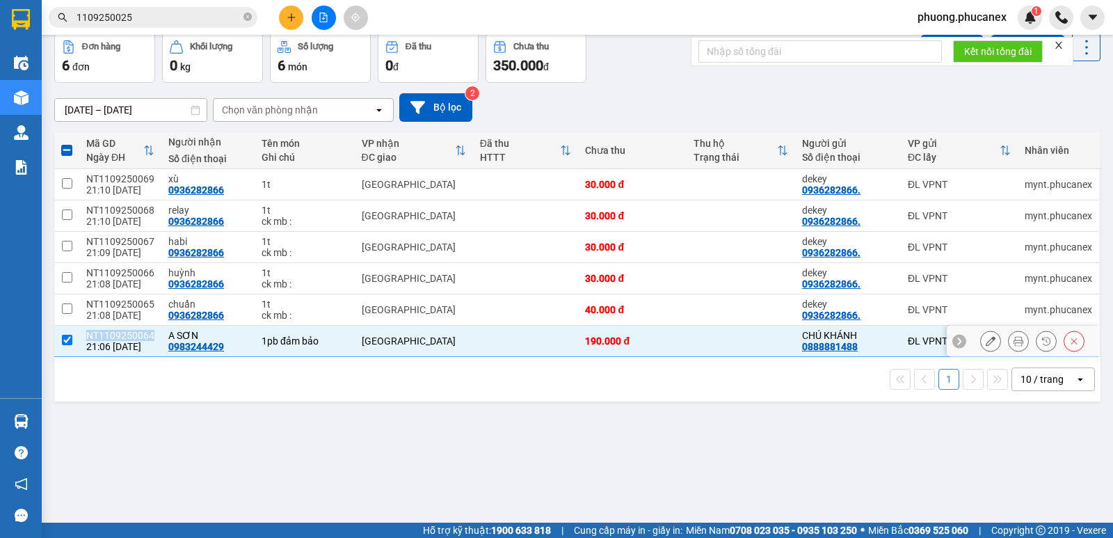
copy div "NT1109250064"
click at [64, 337] on input "checkbox" at bounding box center [67, 340] width 10 height 10
checkbox input "false"
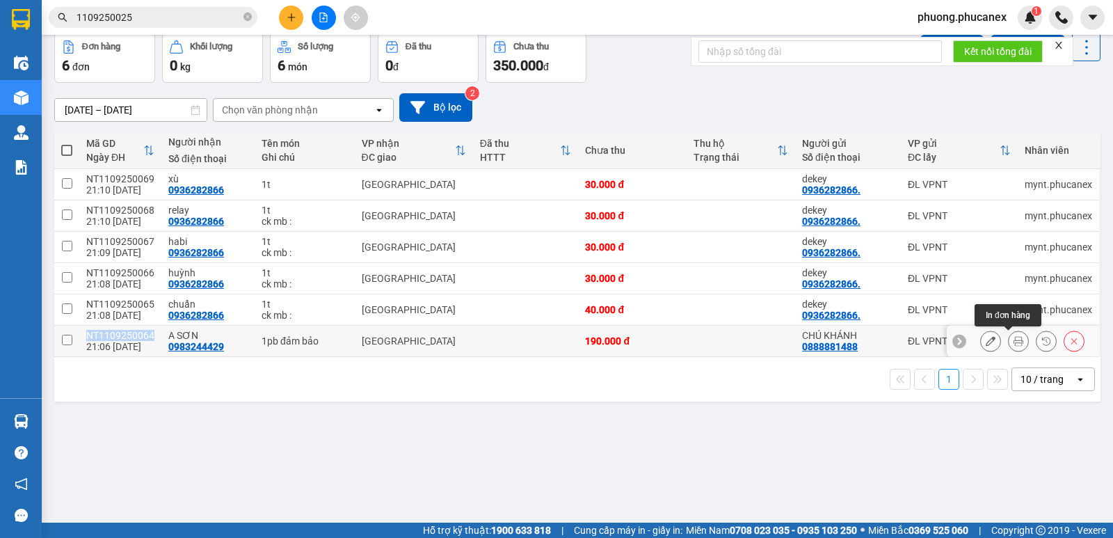
click at [1014, 338] on icon at bounding box center [1019, 341] width 10 height 10
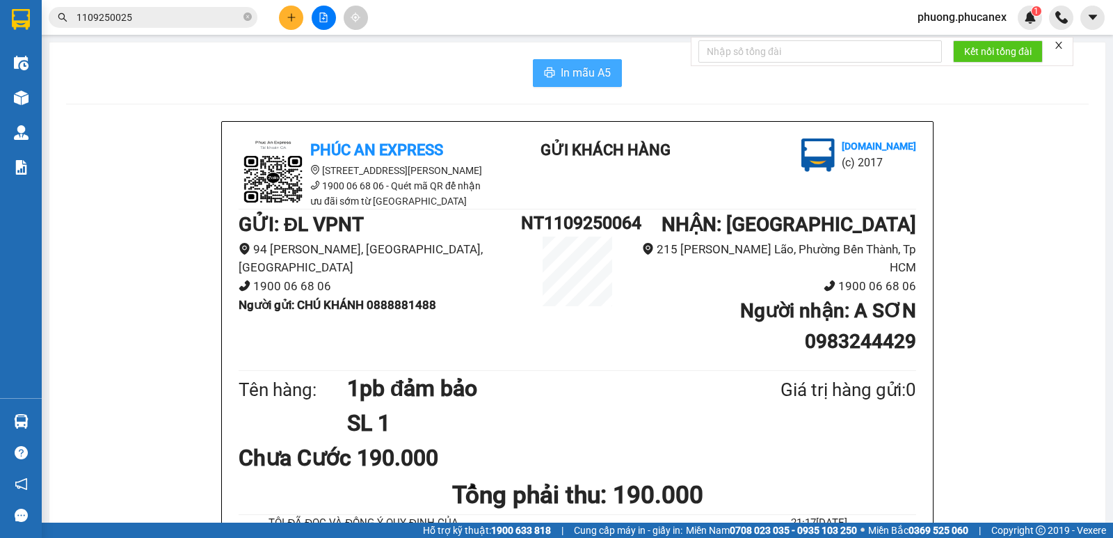
click at [565, 71] on span "In mẫu A5" at bounding box center [586, 72] width 50 height 17
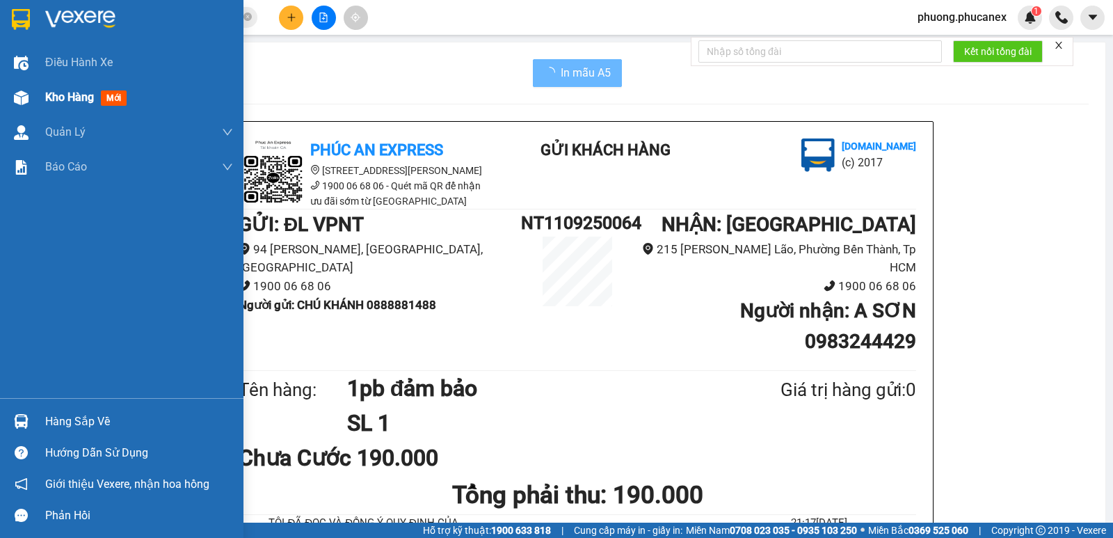
click at [75, 99] on span "Kho hàng" at bounding box center [69, 96] width 49 height 13
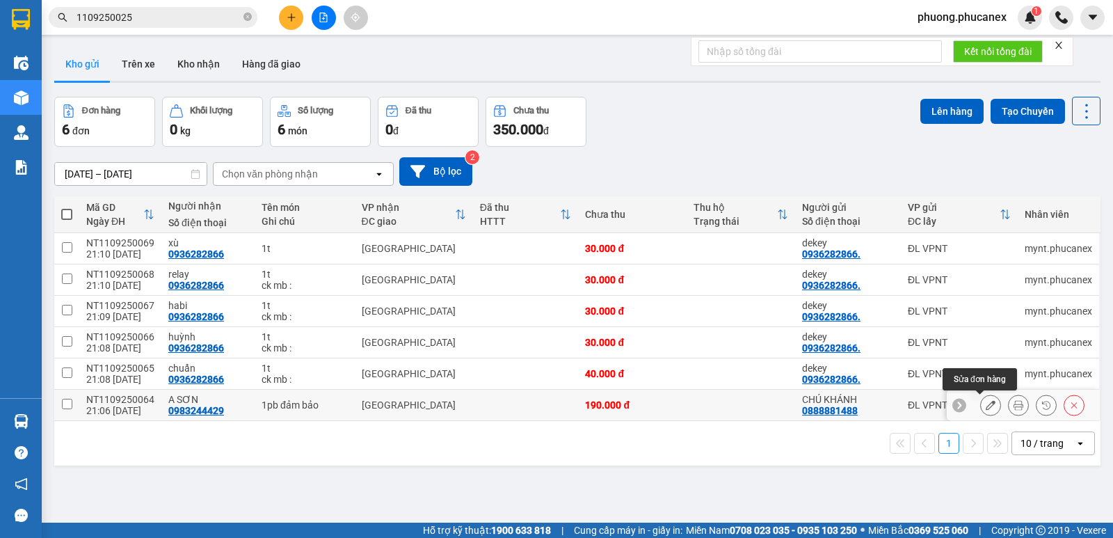
click at [986, 406] on icon at bounding box center [991, 405] width 10 height 10
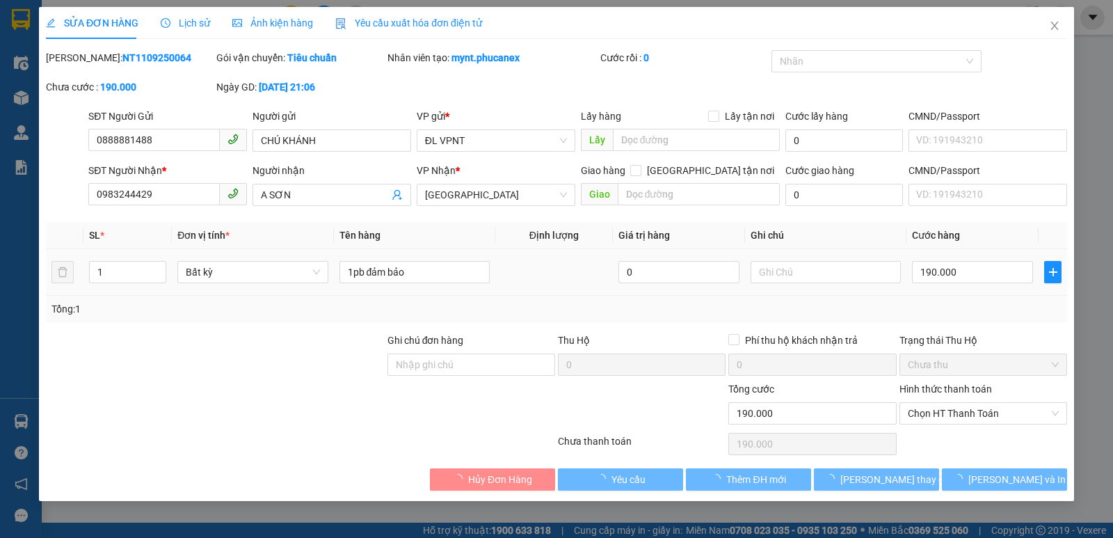
type input "0888881488"
type input "CHÚ KHÁNH"
type input "0983244429"
type input "A SƠN"
type input "190.000"
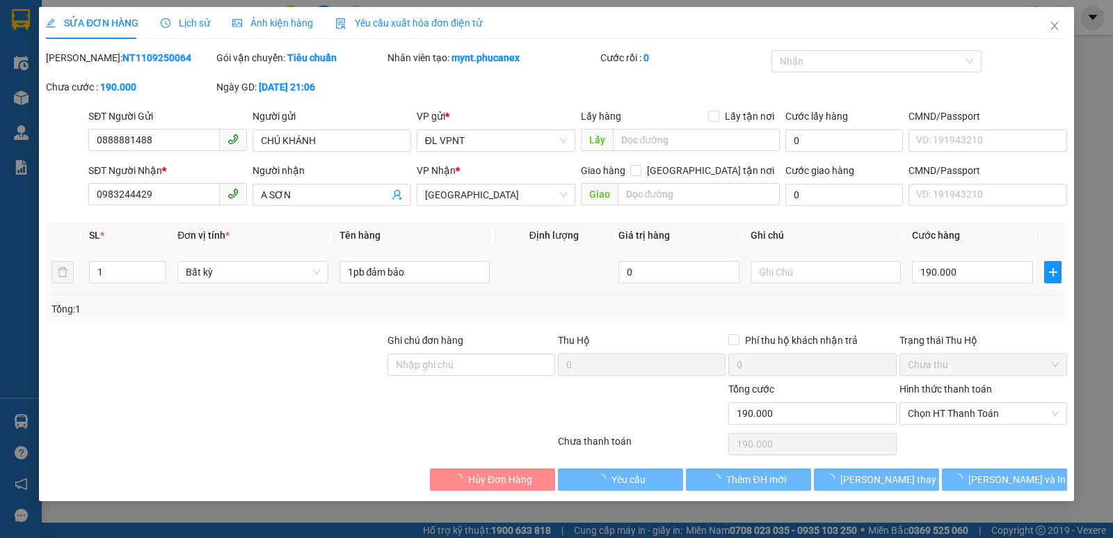
type input "190.000"
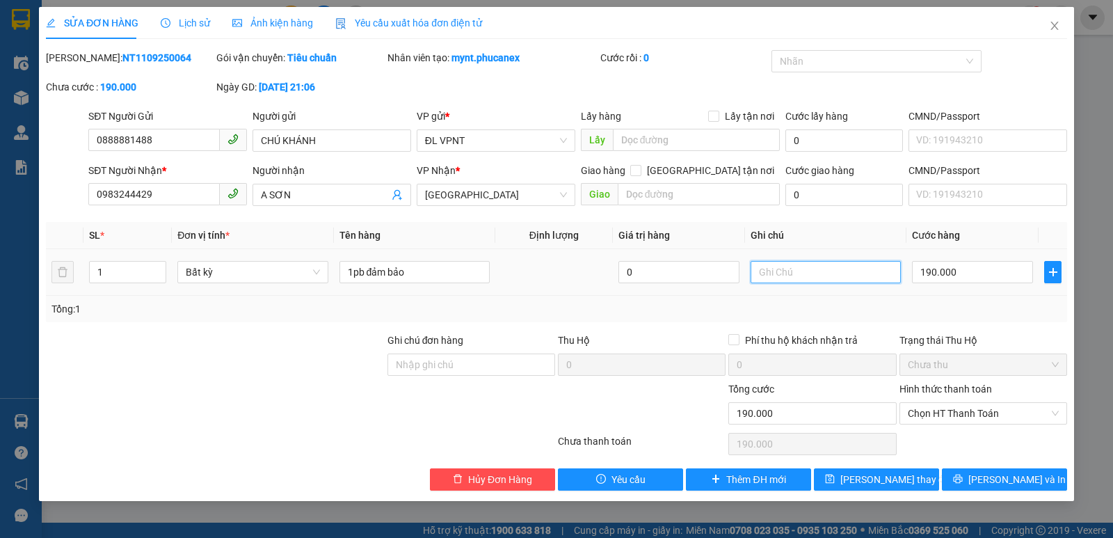
click at [774, 270] on input "text" at bounding box center [826, 272] width 150 height 22
type input "P"
click at [855, 480] on button "[PERSON_NAME] thay đổi" at bounding box center [876, 479] width 125 height 22
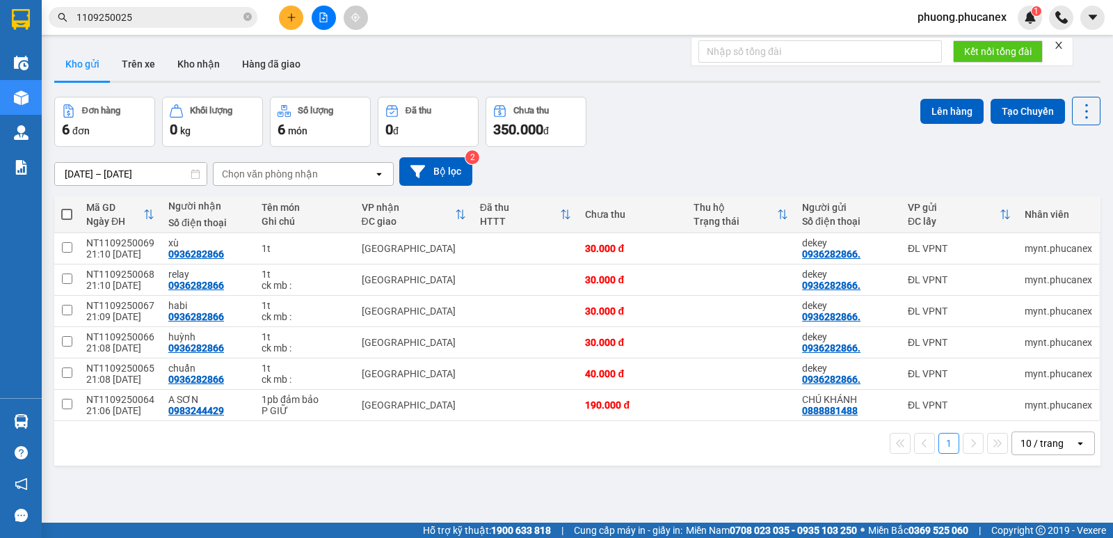
click at [145, 18] on input "1109250025" at bounding box center [159, 17] width 164 height 15
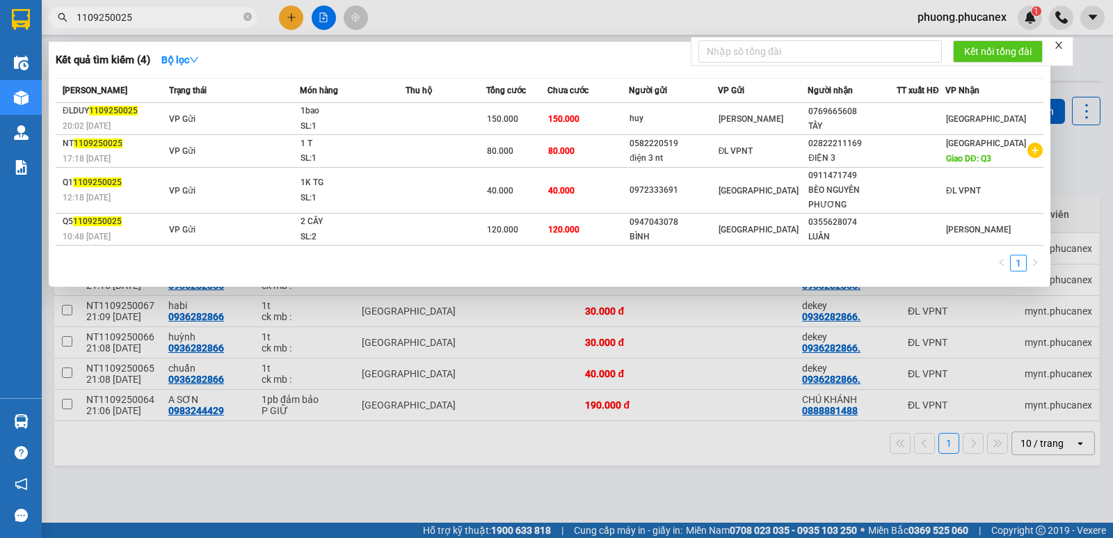
drag, startPoint x: 145, startPoint y: 18, endPoint x: 72, endPoint y: 18, distance: 73.1
click at [72, 18] on span "1109250025" at bounding box center [153, 17] width 209 height 21
click at [1095, 158] on div at bounding box center [556, 269] width 1113 height 538
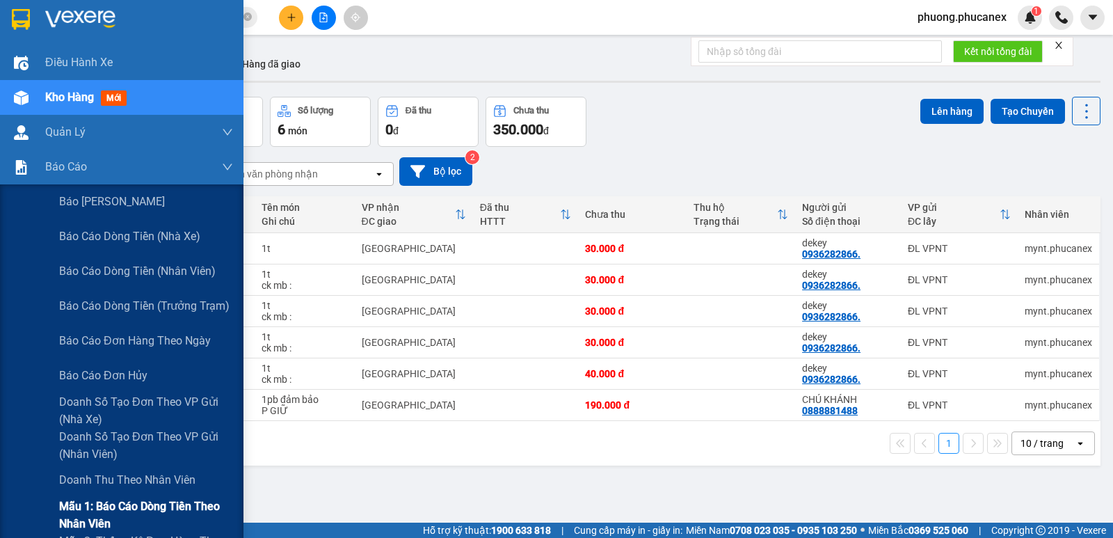
click at [144, 500] on span "Mẫu 1: Báo cáo dòng tiền theo nhân viên" at bounding box center [146, 514] width 174 height 35
